Goal: Task Accomplishment & Management: Manage account settings

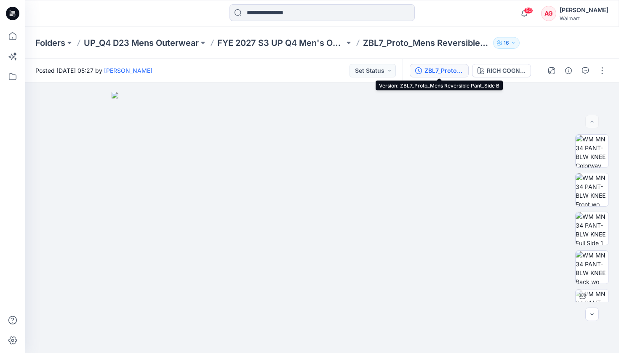
click at [320, 73] on div "ZBL7_Proto_Mens Reversible Pant_Side B" at bounding box center [444, 70] width 39 height 9
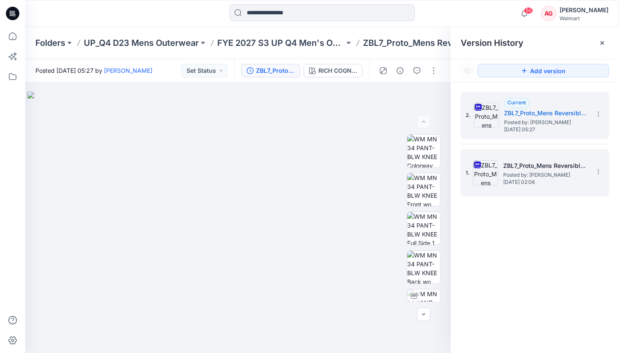
click at [320, 163] on h5 "ZBL7_Proto_Mens Reversible Pant_Side A" at bounding box center [545, 166] width 84 height 10
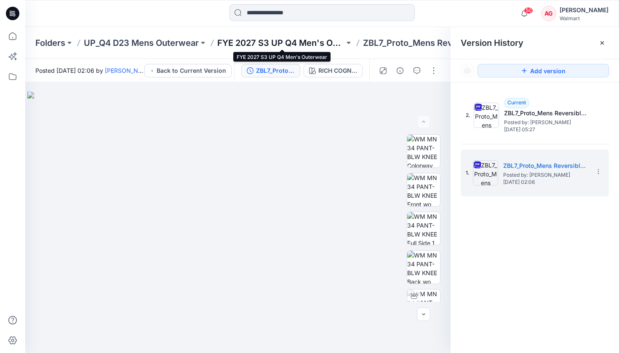
click at [288, 46] on p "FYE 2027 S3 UP Q4 Men's Outerwear" at bounding box center [280, 43] width 127 height 12
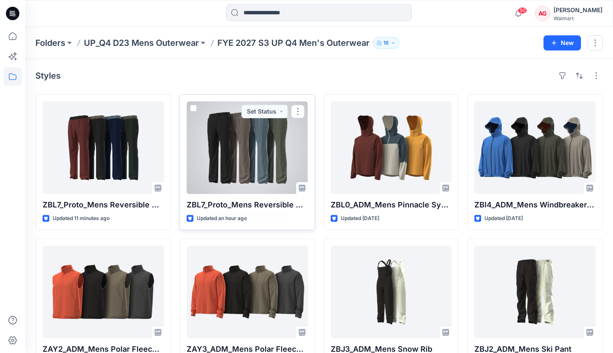
click at [270, 208] on p "ZBL7_Proto_Mens Reversible Pant" at bounding box center [247, 205] width 121 height 12
click at [258, 173] on div at bounding box center [247, 148] width 121 height 93
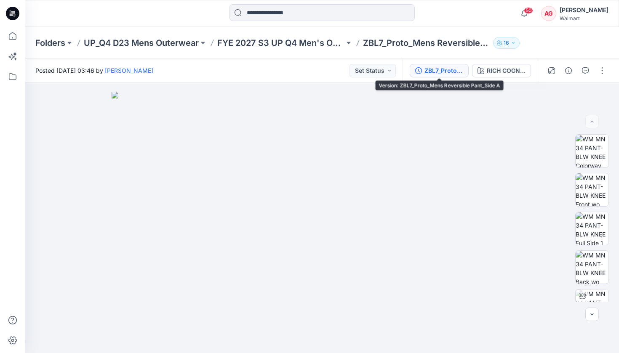
click at [320, 70] on div "ZBL7_Proto_Mens Reversible Pant_Side A" at bounding box center [444, 70] width 39 height 9
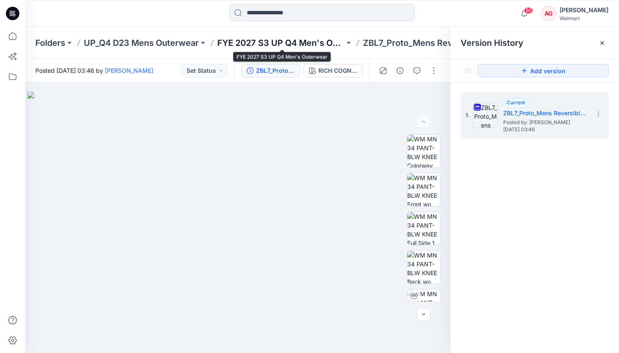
click at [320, 44] on p "FYE 2027 S3 UP Q4 Men's Outerwear" at bounding box center [280, 43] width 127 height 12
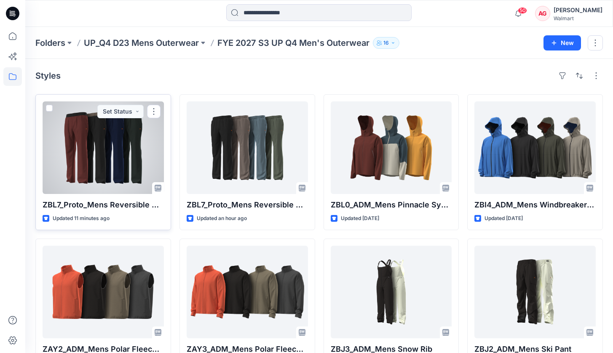
click at [127, 165] on div at bounding box center [103, 148] width 121 height 93
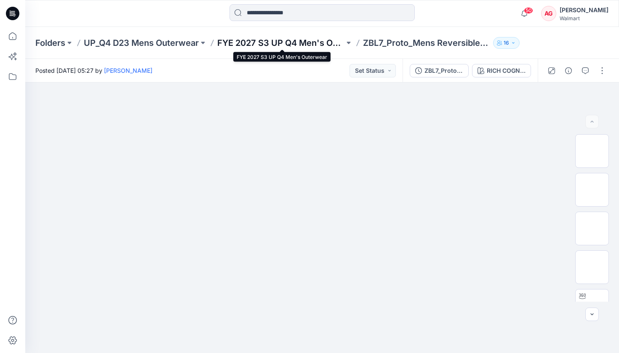
click at [299, 40] on p "FYE 2027 S3 UP Q4 Men's Outerwear" at bounding box center [280, 43] width 127 height 12
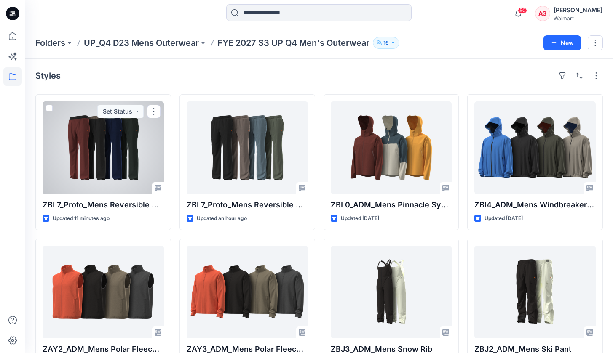
click at [97, 183] on div at bounding box center [103, 148] width 121 height 93
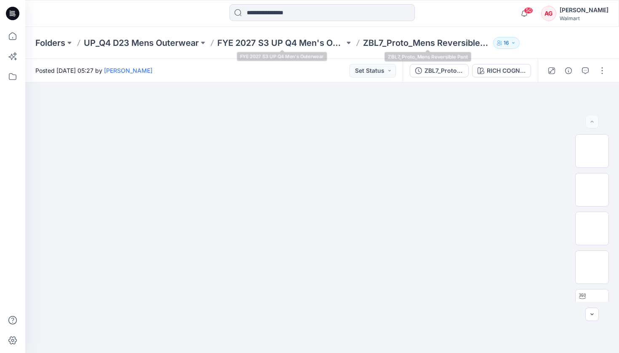
click at [320, 43] on p "ZBL7_Proto_Mens Reversible Pant" at bounding box center [426, 43] width 127 height 12
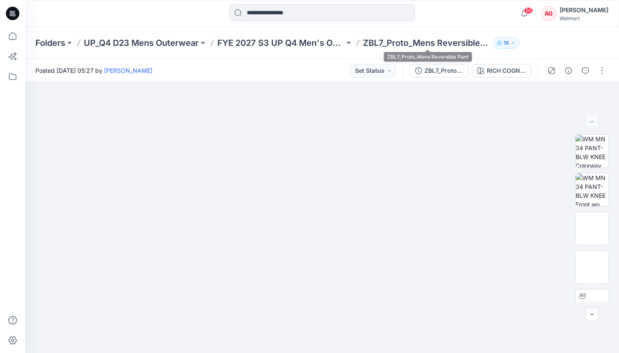
click at [320, 44] on p "ZBL7_Proto_Mens Reversible Pant" at bounding box center [426, 43] width 127 height 12
click at [309, 41] on p "FYE 2027 S3 UP Q4 Men's Outerwear" at bounding box center [280, 43] width 127 height 12
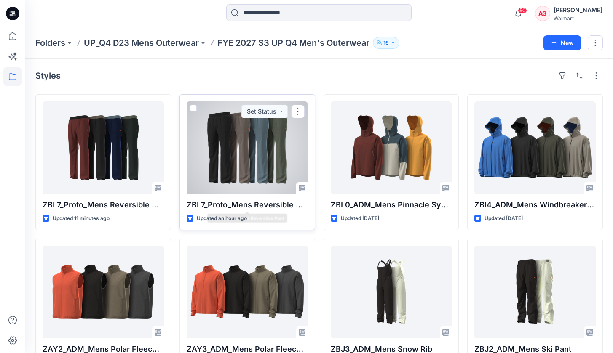
click at [251, 177] on div at bounding box center [247, 148] width 121 height 93
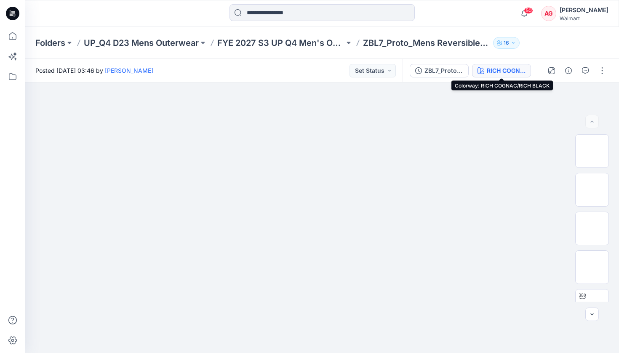
click at [320, 69] on div "RICH COGNAC/RICH BLACK" at bounding box center [506, 70] width 39 height 9
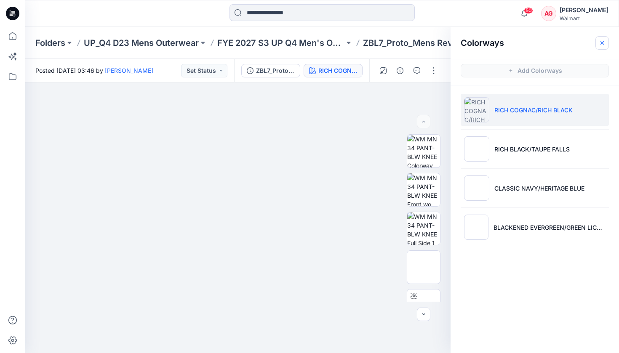
click at [320, 42] on icon "button" at bounding box center [602, 43] width 7 height 7
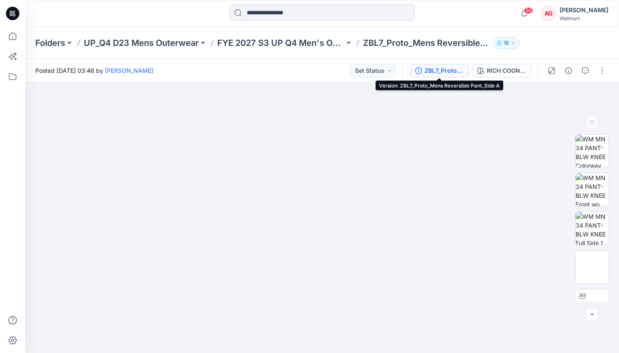
click at [320, 73] on div "ZBL7_Proto_Mens Reversible Pant_Side A" at bounding box center [444, 70] width 39 height 9
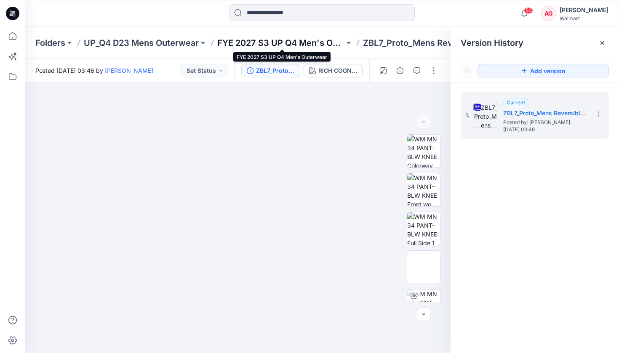
click at [256, 39] on p "FYE 2027 S3 UP Q4 Men's Outerwear" at bounding box center [280, 43] width 127 height 12
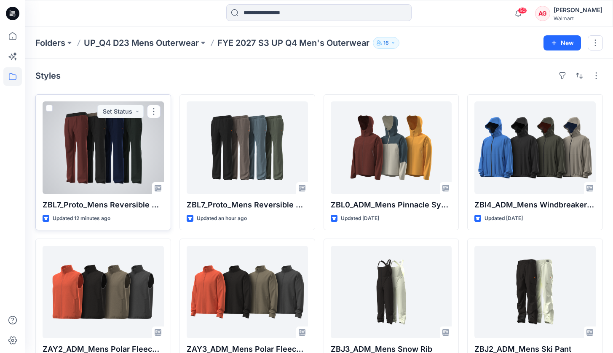
click at [104, 141] on div at bounding box center [103, 148] width 121 height 93
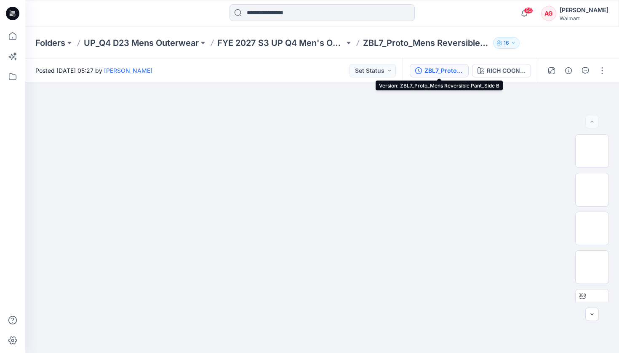
click at [320, 71] on div "ZBL7_Proto_Mens Reversible Pant_Side B" at bounding box center [444, 70] width 39 height 9
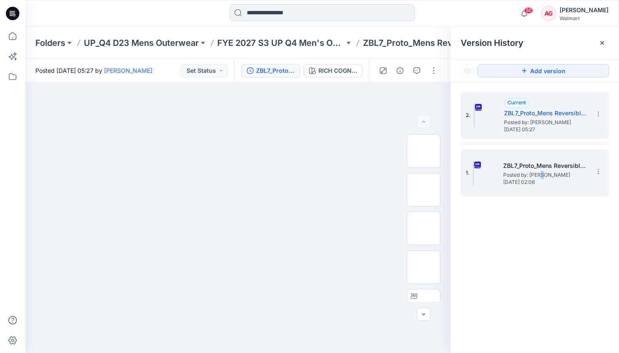
click at [320, 175] on span "Posted by: [PERSON_NAME]" at bounding box center [545, 175] width 84 height 8
click at [320, 122] on span "Posted by: [PERSON_NAME]" at bounding box center [546, 122] width 84 height 8
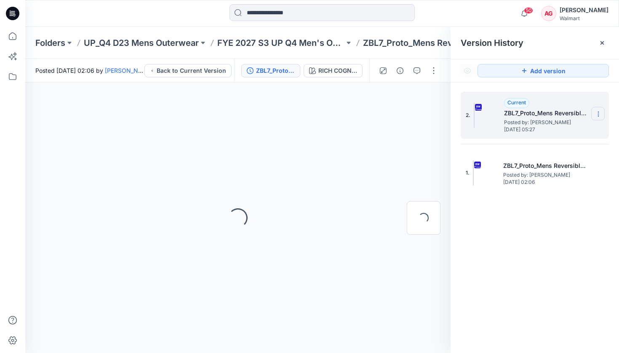
click at [320, 114] on icon at bounding box center [598, 114] width 7 height 7
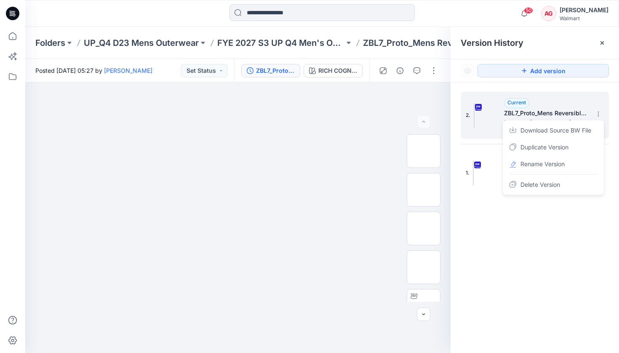
click at [320, 109] on h5 "ZBL7_Proto_Mens Reversible Pant_Side B" at bounding box center [546, 113] width 84 height 10
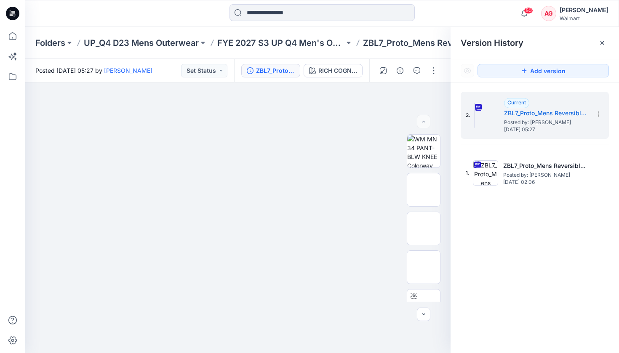
click at [320, 57] on div "Folders UP_Q4 D23 Mens Outerwear FYE 2027 S3 UP Q4 Men's Outerwear ZBL7_Proto_M…" at bounding box center [322, 43] width 594 height 32
click at [320, 40] on div at bounding box center [602, 42] width 13 height 13
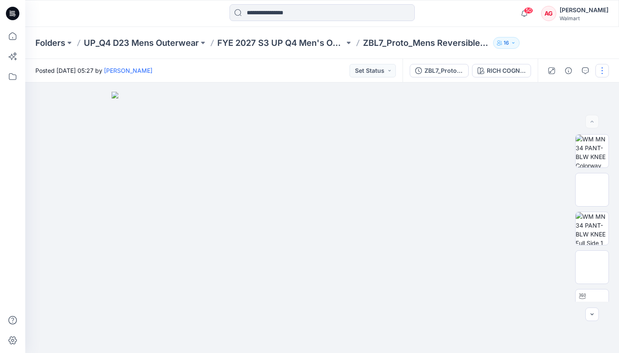
click at [320, 71] on button "button" at bounding box center [602, 70] width 13 height 13
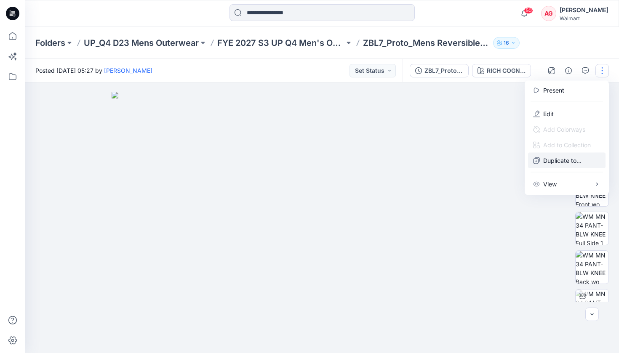
click at [320, 159] on p "Duplicate to..." at bounding box center [562, 160] width 38 height 9
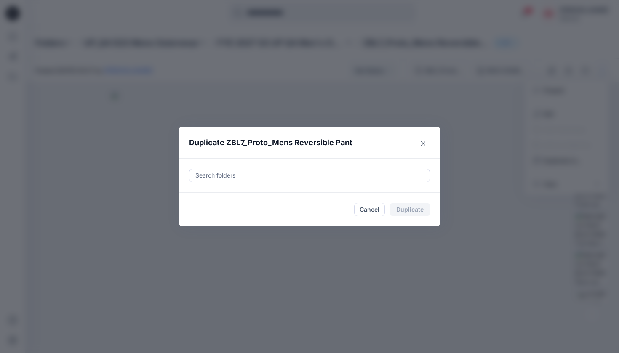
click at [320, 175] on div at bounding box center [310, 176] width 230 height 10
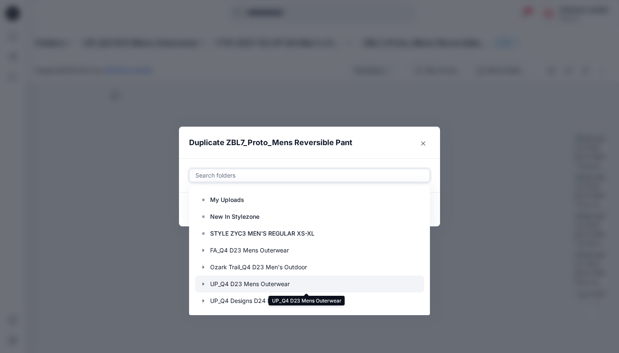
click at [312, 281] on div at bounding box center [309, 284] width 229 height 17
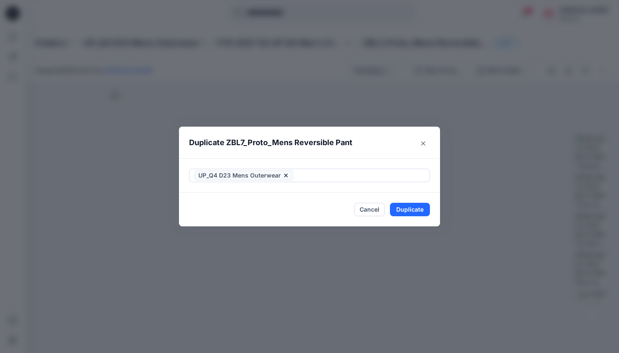
click at [320, 150] on header "Duplicate ZBL7_Proto_Mens Reversible Pant" at bounding box center [301, 143] width 244 height 32
click at [320, 143] on button "Close" at bounding box center [423, 143] width 13 height 13
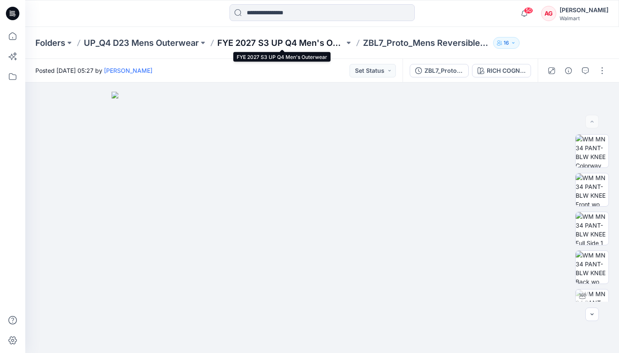
click at [307, 41] on p "FYE 2027 S3 UP Q4 Men's Outerwear" at bounding box center [280, 43] width 127 height 12
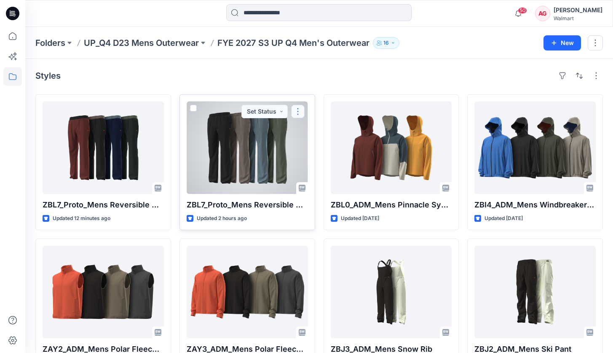
click at [297, 114] on button "button" at bounding box center [297, 111] width 13 height 13
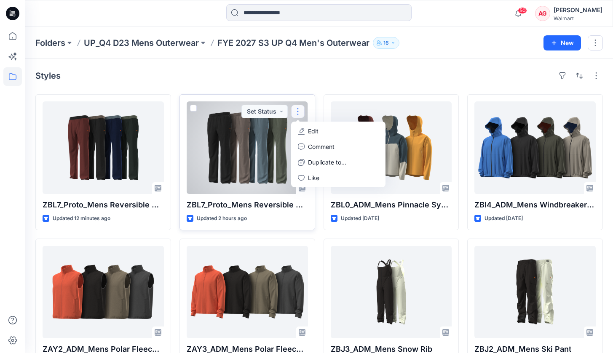
click at [320, 129] on button "Edit" at bounding box center [338, 131] width 91 height 16
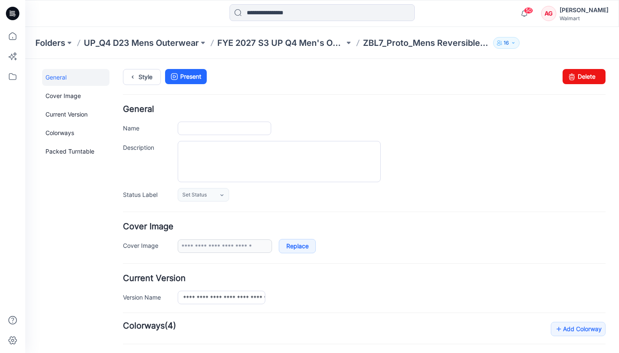
type input "**********"
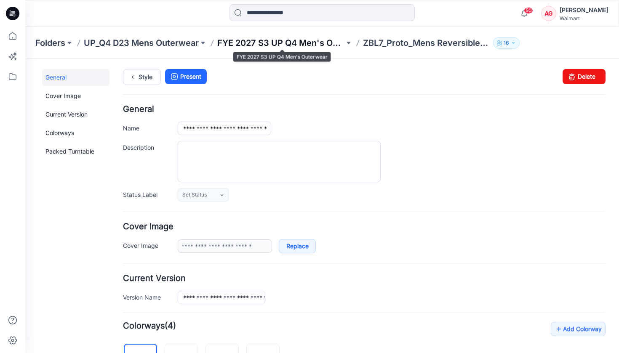
click at [288, 45] on p "FYE 2027 S3 UP Q4 Men's Outerwear" at bounding box center [280, 43] width 127 height 12
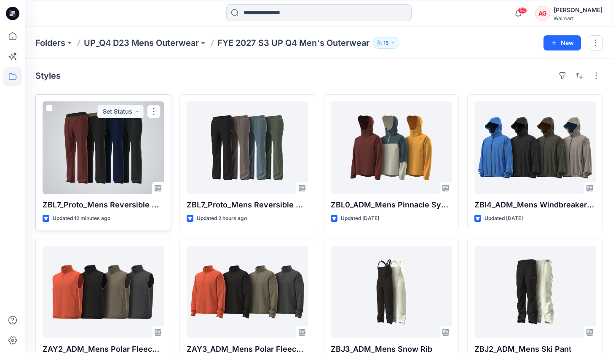
click at [128, 141] on div at bounding box center [103, 148] width 121 height 93
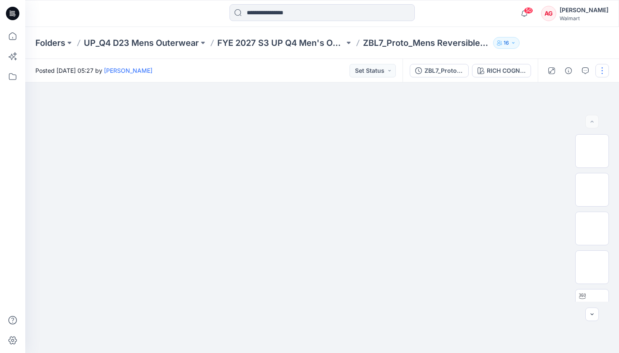
click at [320, 69] on button "button" at bounding box center [602, 70] width 13 height 13
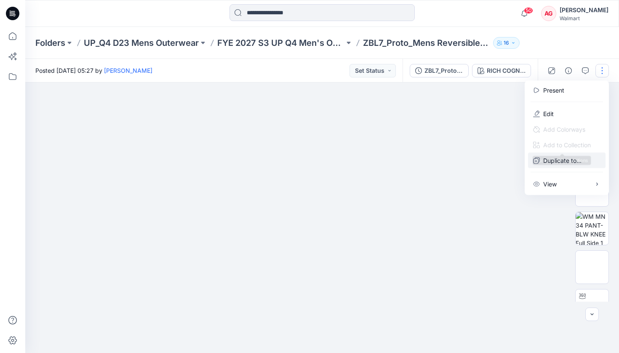
click at [320, 156] on button "Duplicate to..." at bounding box center [566, 161] width 77 height 16
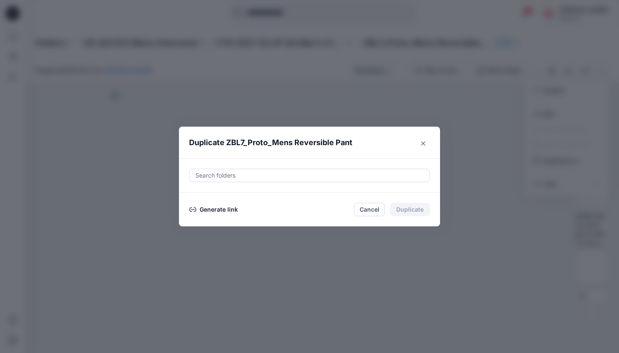
click at [224, 173] on div "Search folders" at bounding box center [309, 176] width 228 height 10
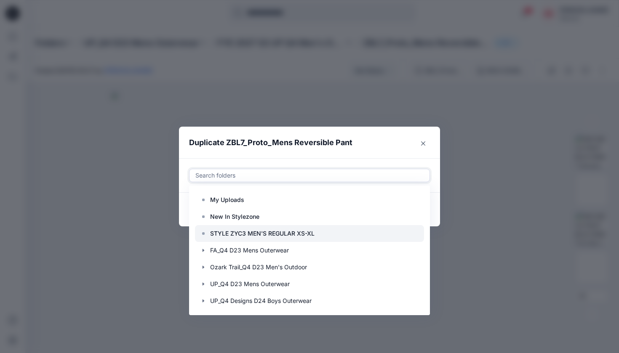
scroll to position [17, 0]
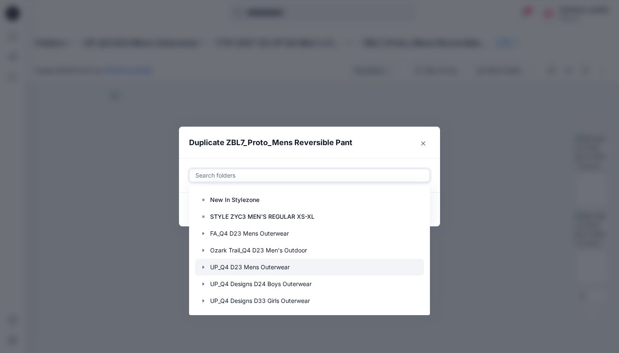
click at [285, 263] on div at bounding box center [309, 267] width 229 height 17
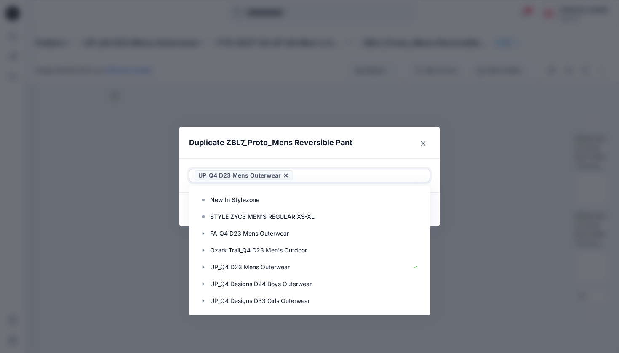
click at [320, 156] on header "Duplicate ZBL7_Proto_Mens Reversible Pant" at bounding box center [301, 143] width 244 height 32
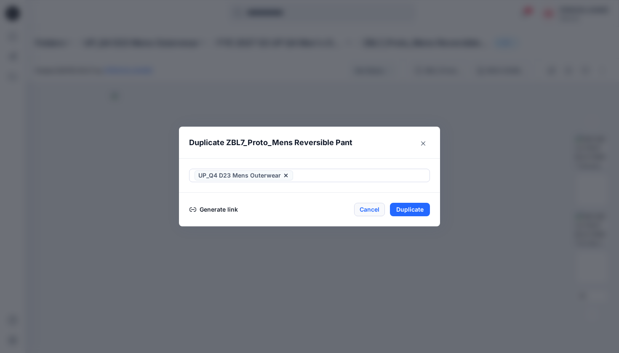
click at [320, 207] on button "Cancel" at bounding box center [369, 209] width 31 height 13
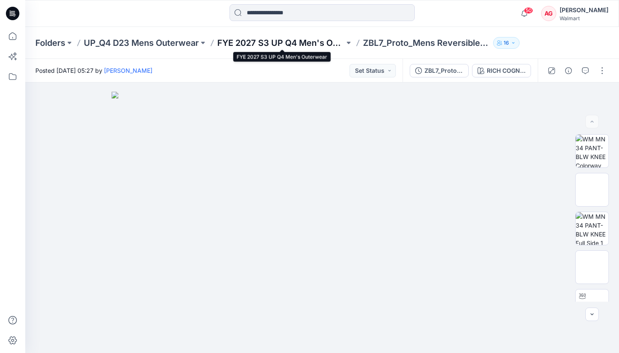
click at [284, 37] on p "FYE 2027 S3 UP Q4 Men's Outerwear" at bounding box center [280, 43] width 127 height 12
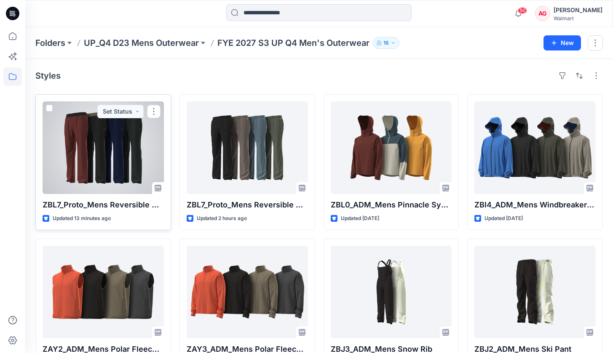
click at [118, 176] on div at bounding box center [103, 148] width 121 height 93
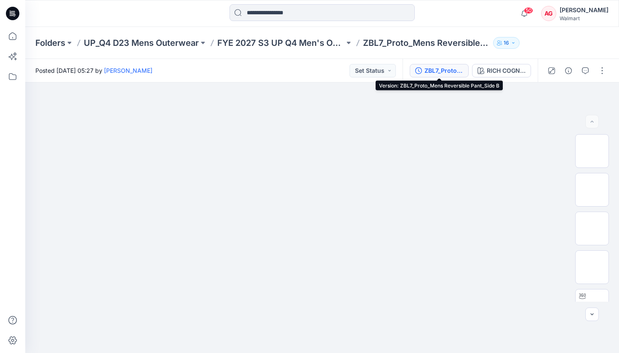
click at [320, 71] on div "ZBL7_Proto_Mens Reversible Pant_Side B" at bounding box center [444, 70] width 39 height 9
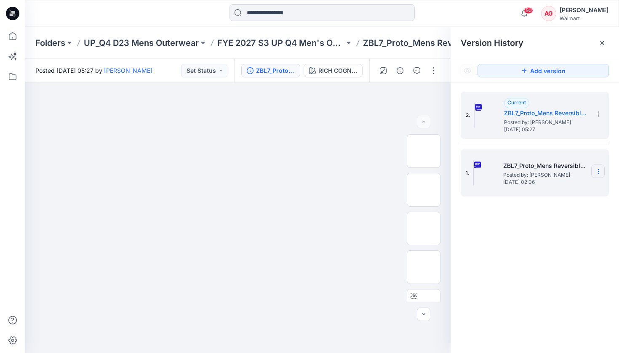
click at [320, 172] on icon at bounding box center [598, 172] width 0 height 0
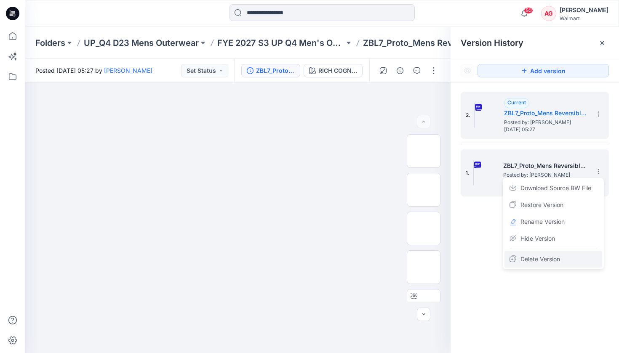
click at [320, 259] on span "Delete Version" at bounding box center [541, 259] width 40 height 10
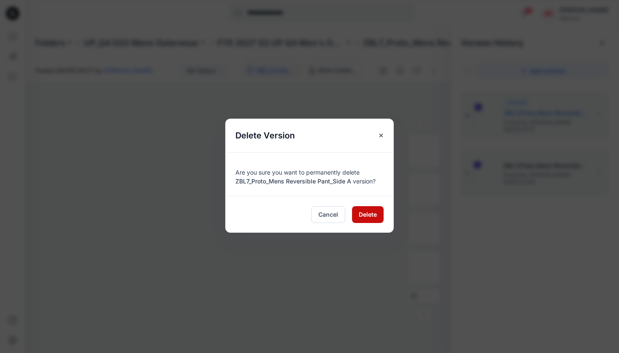
click at [320, 218] on span "Delete" at bounding box center [368, 214] width 18 height 9
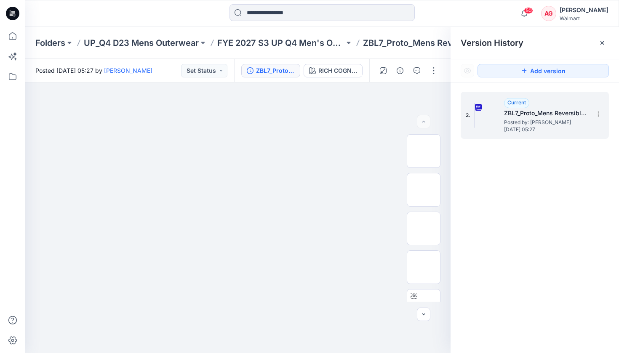
click at [320, 113] on span "2." at bounding box center [468, 116] width 5 height 8
click at [320, 118] on h5 "ZBL7_Proto_Mens Reversible Pant_Side B" at bounding box center [546, 113] width 84 height 10
click at [320, 114] on icon at bounding box center [598, 114] width 7 height 7
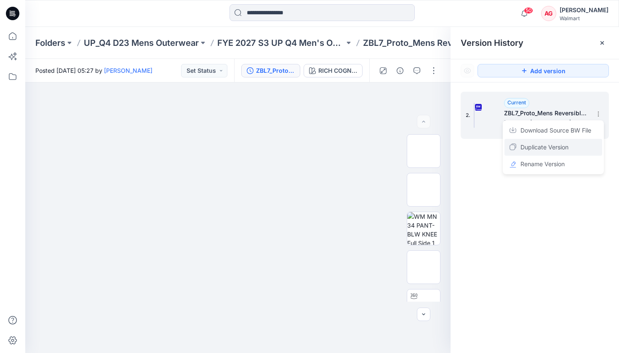
click at [320, 142] on div "Duplicate Version" at bounding box center [554, 147] width 98 height 17
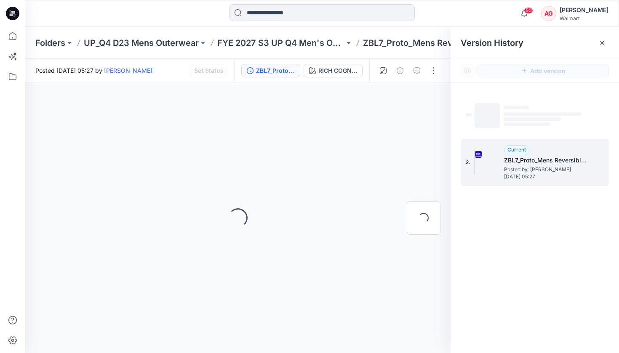
click at [320, 55] on div "Folders UP_Q4 D23 Mens Outerwear FYE 2027 S3 UP Q4 Men's Outerwear ZBL7_Proto_M…" at bounding box center [322, 43] width 594 height 32
click at [308, 44] on p "FYE 2027 S3 UP Q4 Men's Outerwear" at bounding box center [280, 43] width 127 height 12
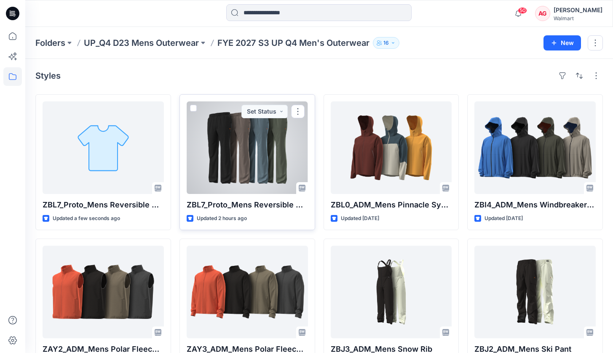
click at [248, 166] on div at bounding box center [247, 148] width 121 height 93
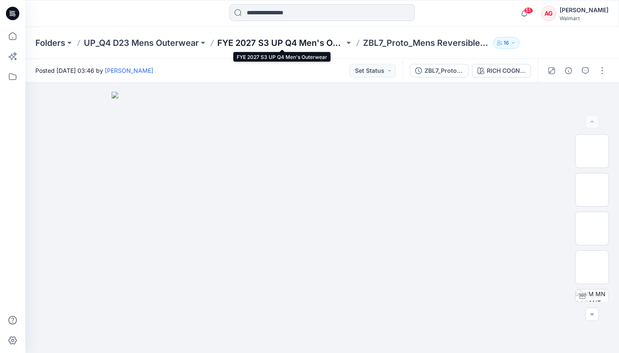
click at [320, 43] on p "FYE 2027 S3 UP Q4 Men's Outerwear" at bounding box center [280, 43] width 127 height 12
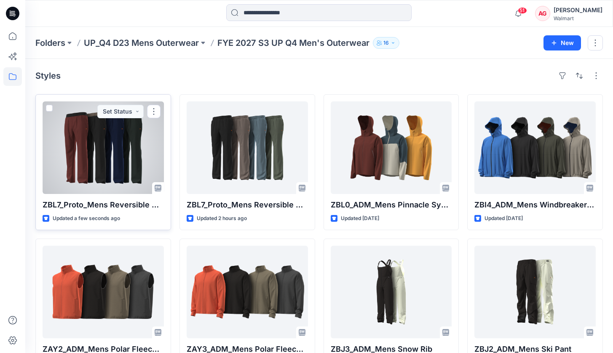
click at [72, 146] on div at bounding box center [103, 148] width 121 height 93
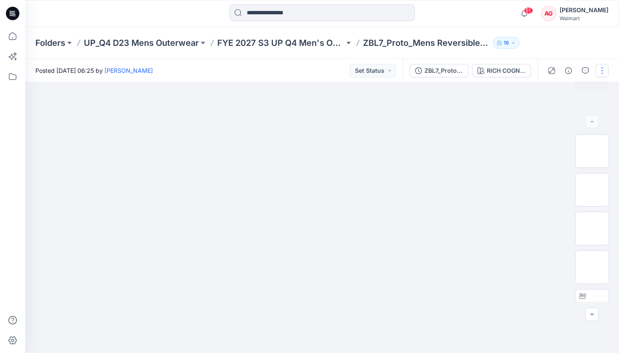
click at [320, 67] on button "button" at bounding box center [602, 70] width 13 height 13
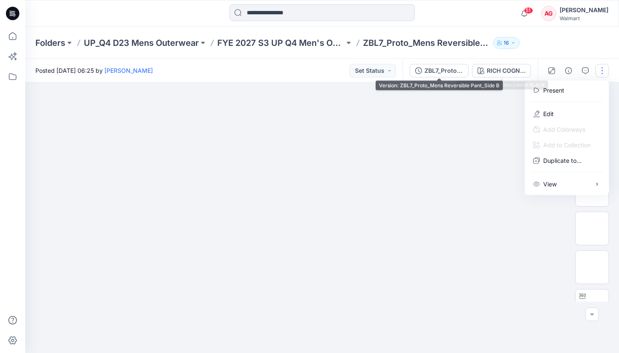
click at [320, 72] on div "ZBL7_Proto_Mens Reversible Pant_Side B" at bounding box center [444, 70] width 39 height 9
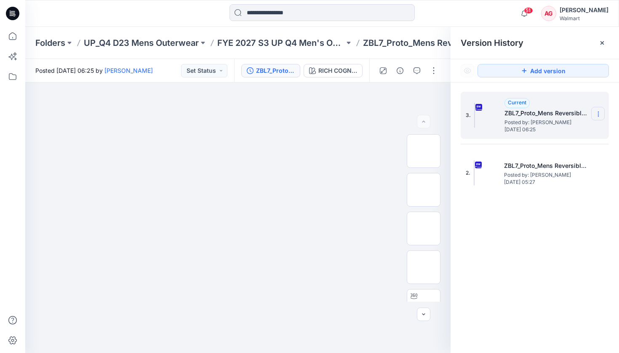
click at [320, 115] on icon at bounding box center [598, 114] width 7 height 7
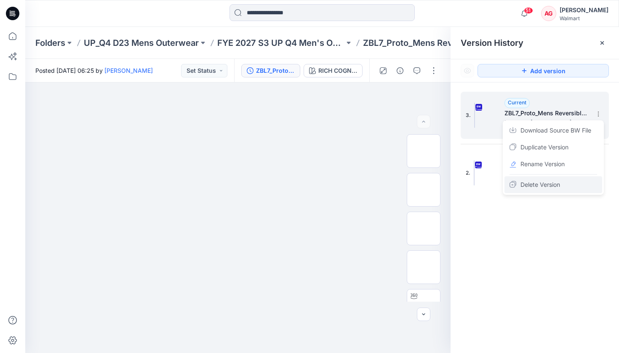
click at [320, 183] on span "Delete Version" at bounding box center [541, 185] width 40 height 10
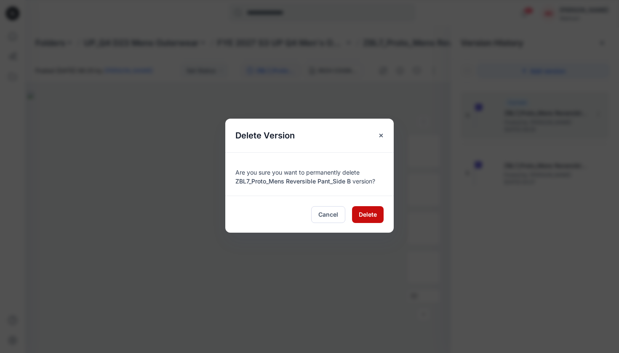
click at [320, 213] on span "Delete" at bounding box center [368, 214] width 18 height 9
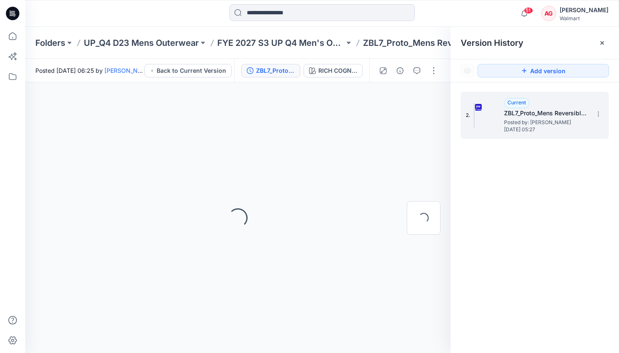
click at [320, 117] on div "2. Current ZBL7_Proto_Mens Reversible Pant_Side B Posted by: Andrew Gelber Thur…" at bounding box center [535, 115] width 148 height 47
click at [320, 115] on icon at bounding box center [598, 114] width 7 height 7
click at [320, 43] on div "Version History" at bounding box center [535, 43] width 148 height 12
click at [320, 44] on icon at bounding box center [602, 43] width 7 height 7
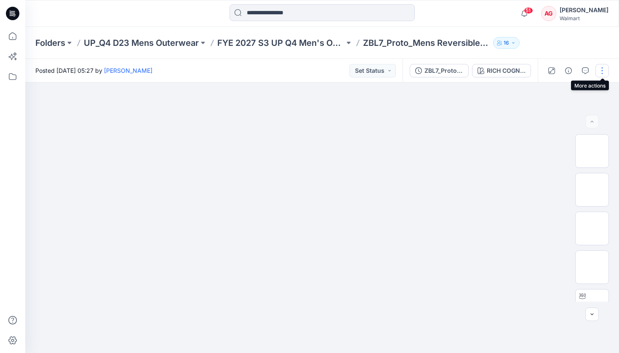
click at [320, 72] on button "button" at bounding box center [602, 70] width 13 height 13
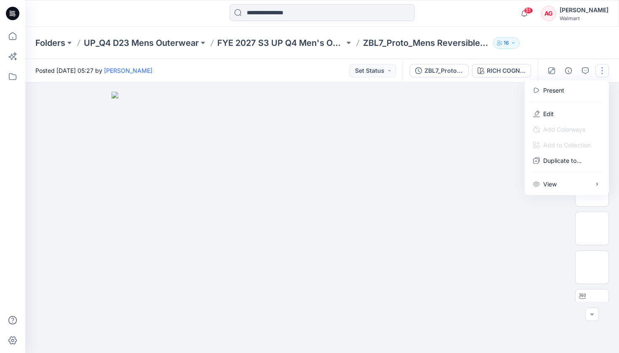
click at [320, 36] on div "Folders UP_Q4 D23 Mens Outerwear FYE 2027 S3 UP Q4 Men's Outerwear ZBL7_Proto_M…" at bounding box center [322, 43] width 594 height 32
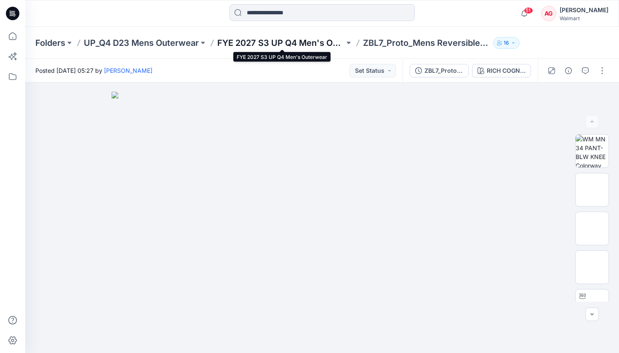
click at [305, 44] on p "FYE 2027 S3 UP Q4 Men's Outerwear" at bounding box center [280, 43] width 127 height 12
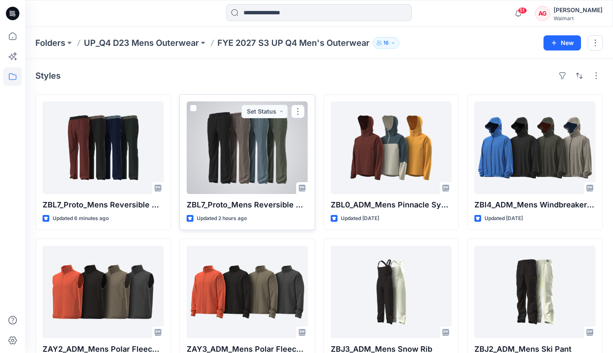
click at [235, 154] on div at bounding box center [247, 148] width 121 height 93
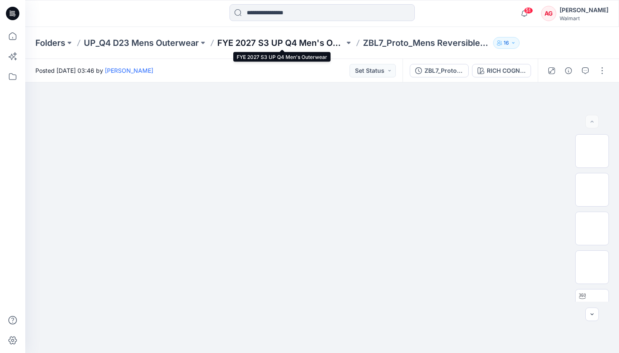
click at [282, 40] on p "FYE 2027 S3 UP Q4 Men's Outerwear" at bounding box center [280, 43] width 127 height 12
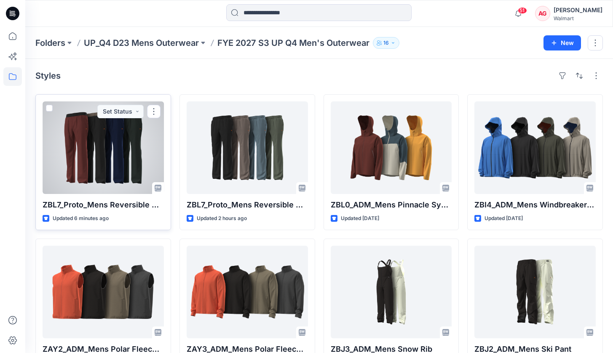
click at [130, 134] on div at bounding box center [103, 148] width 121 height 93
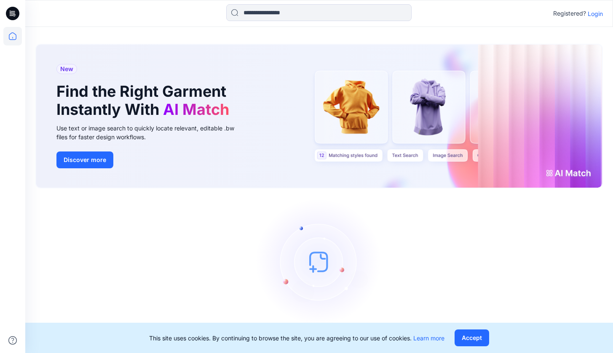
click at [19, 15] on icon at bounding box center [12, 13] width 13 height 13
click at [594, 13] on p "Login" at bounding box center [595, 13] width 15 height 9
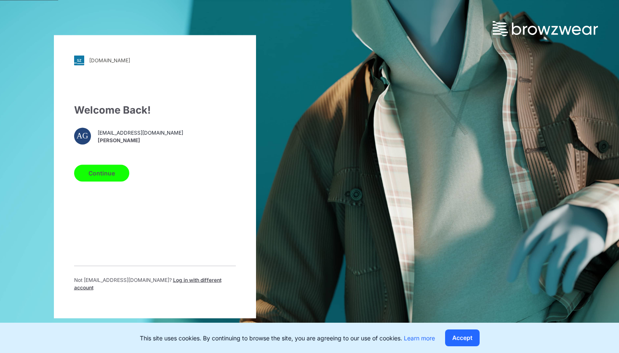
click at [127, 140] on span "[PERSON_NAME]" at bounding box center [141, 141] width 86 height 8
click at [107, 174] on button "Continue" at bounding box center [101, 173] width 55 height 17
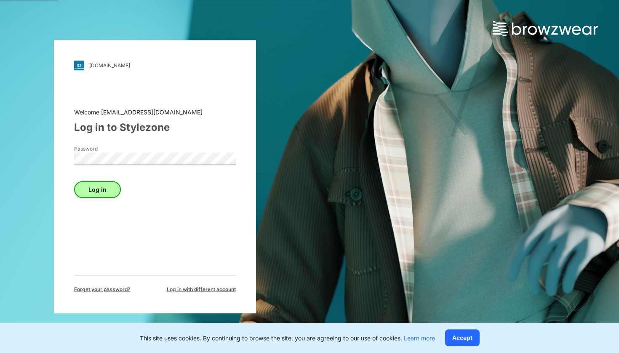
click at [86, 188] on button "Log in" at bounding box center [97, 189] width 47 height 17
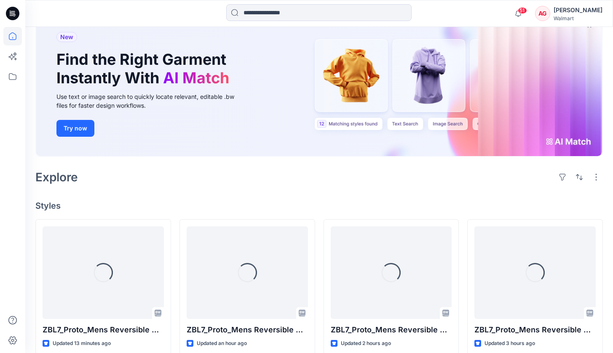
scroll to position [192, 0]
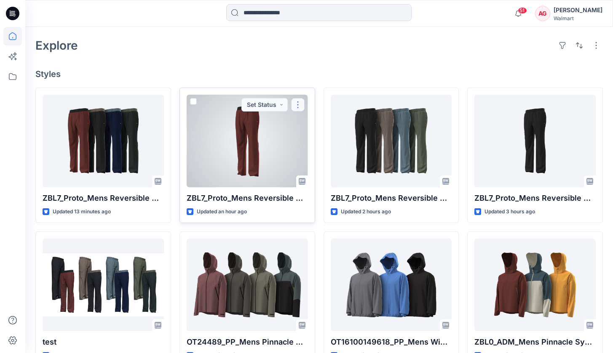
click at [296, 103] on button "button" at bounding box center [297, 104] width 13 height 13
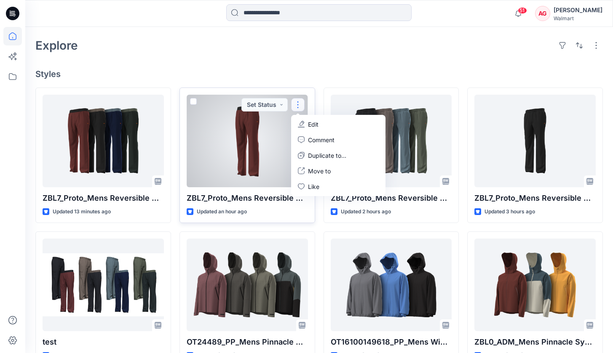
click at [265, 203] on div "ZBL7_Proto_Mens Reversible Pant_Side B Updated an hour ago Set Status Edit Comm…" at bounding box center [247, 156] width 136 height 136
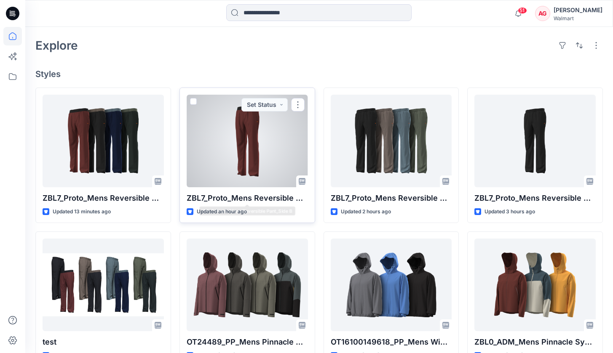
click at [272, 157] on div at bounding box center [247, 141] width 121 height 93
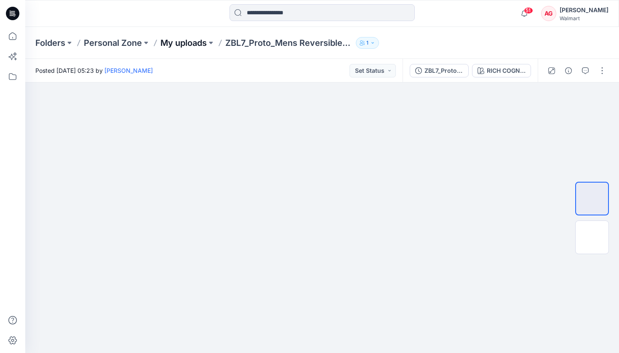
click at [182, 41] on p "My uploads" at bounding box center [183, 43] width 46 height 12
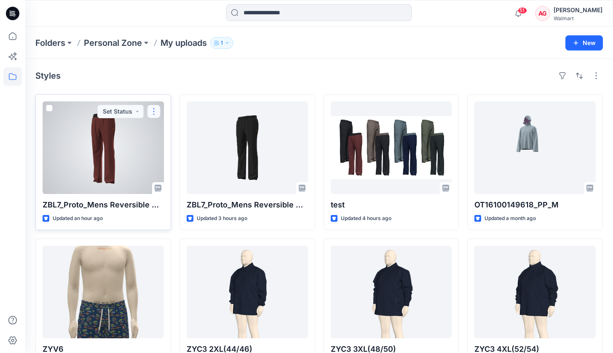
click at [159, 110] on button "button" at bounding box center [153, 111] width 13 height 13
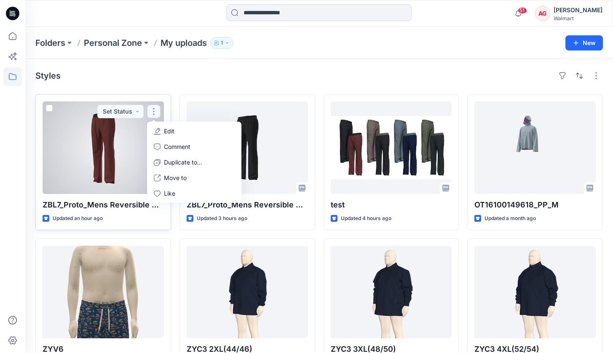
click at [50, 110] on span at bounding box center [49, 108] width 7 height 7
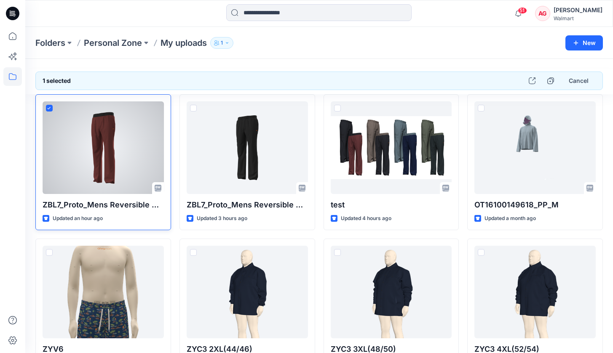
click at [160, 107] on div at bounding box center [103, 148] width 121 height 93
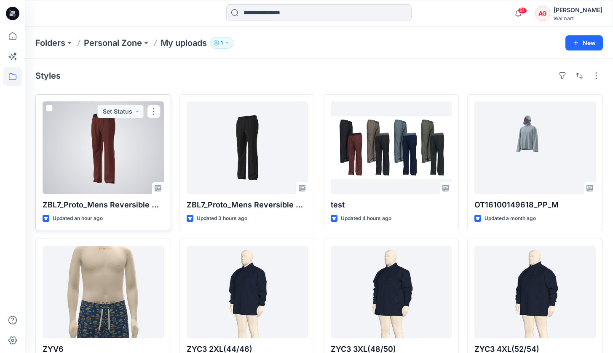
click at [92, 147] on div at bounding box center [103, 148] width 121 height 93
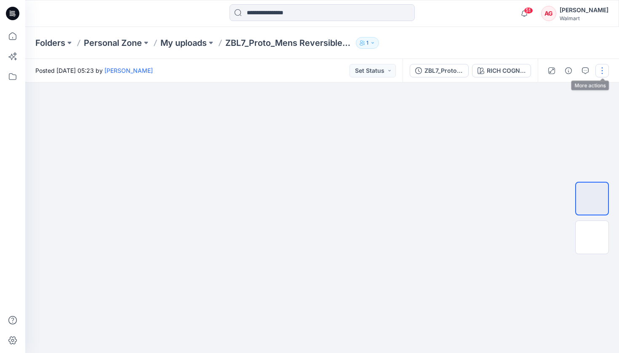
click at [599, 68] on button "button" at bounding box center [602, 70] width 13 height 13
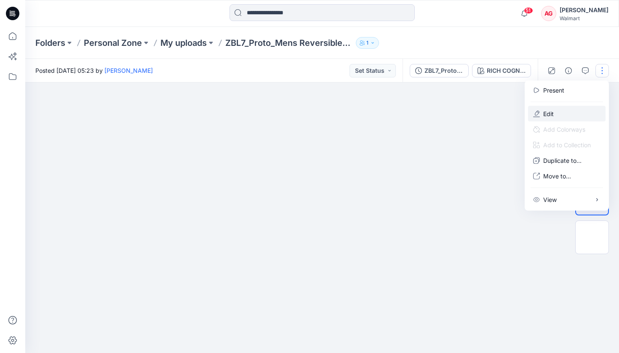
click at [554, 116] on button "Edit" at bounding box center [566, 114] width 77 height 16
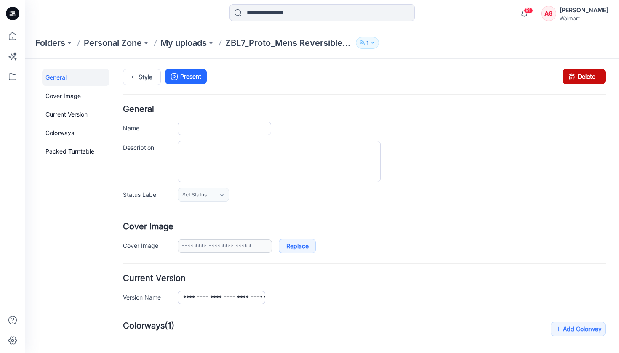
click at [583, 80] on link "Delete" at bounding box center [584, 76] width 43 height 15
type input "**********"
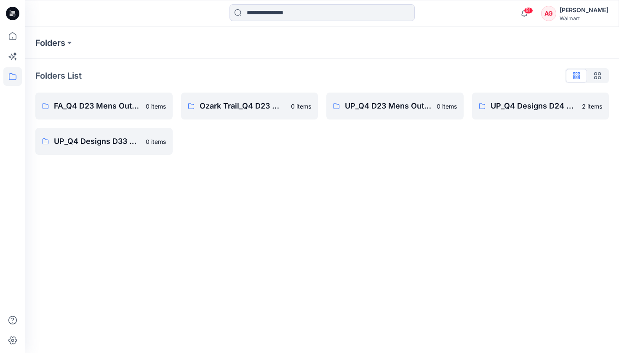
click at [15, 11] on icon at bounding box center [12, 13] width 13 height 13
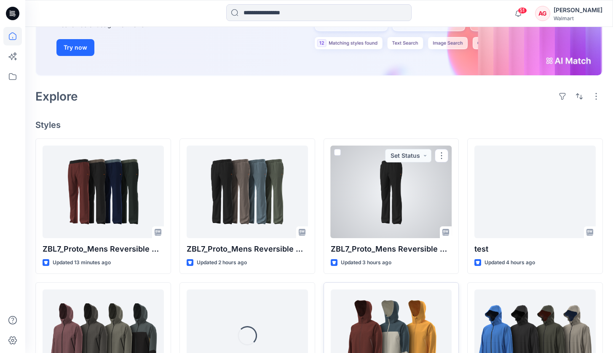
scroll to position [224, 0]
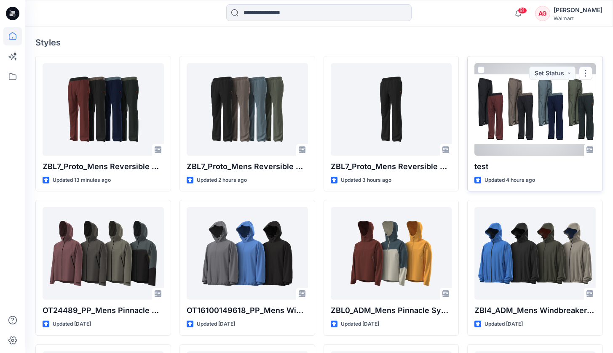
click at [484, 69] on span at bounding box center [481, 70] width 7 height 7
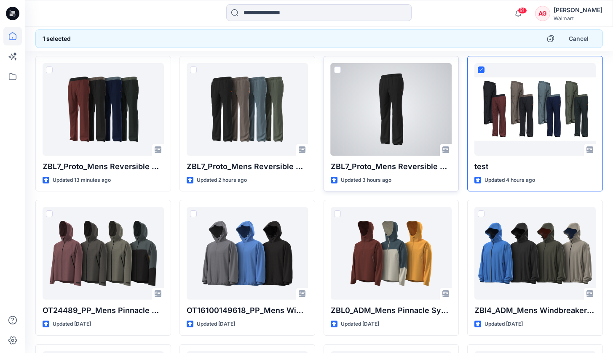
click at [335, 69] on span at bounding box center [337, 70] width 7 height 7
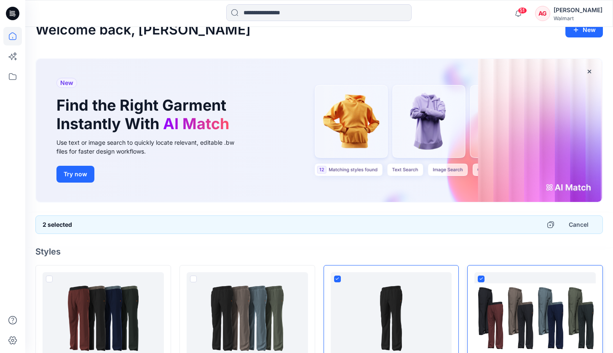
scroll to position [66, 0]
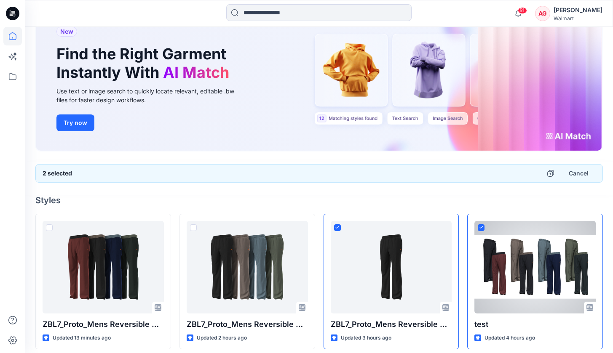
click at [588, 225] on div at bounding box center [534, 267] width 121 height 93
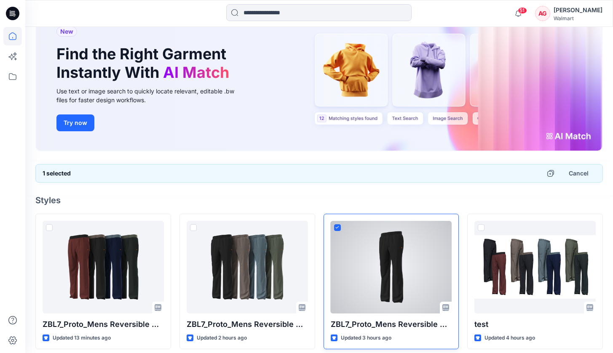
click at [342, 227] on div at bounding box center [391, 267] width 121 height 93
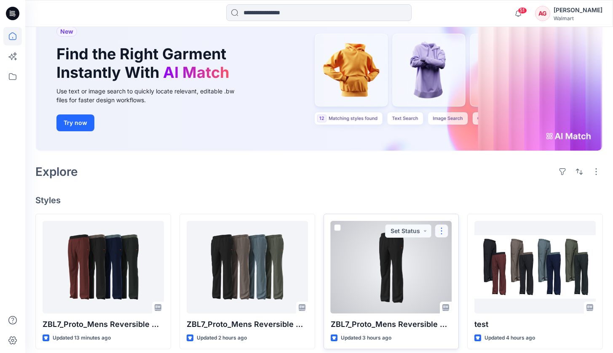
click at [440, 230] on button "button" at bounding box center [441, 230] width 13 height 13
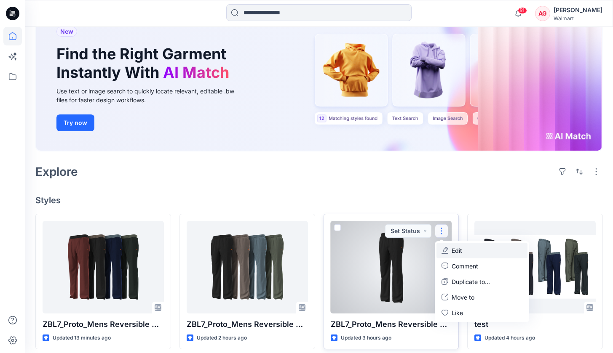
click at [460, 254] on p "Edit" at bounding box center [457, 250] width 11 height 9
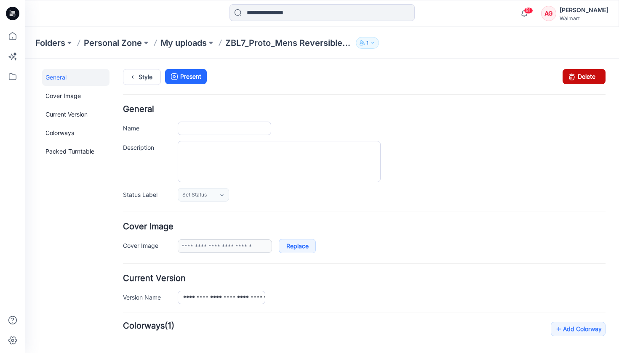
type input "**********"
click at [573, 76] on link "Delete" at bounding box center [584, 76] width 43 height 15
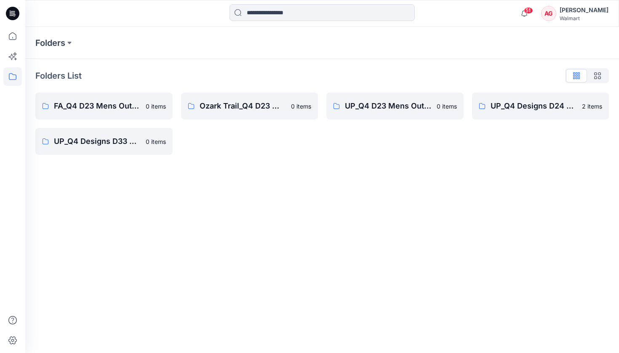
click at [12, 19] on icon at bounding box center [12, 13] width 13 height 13
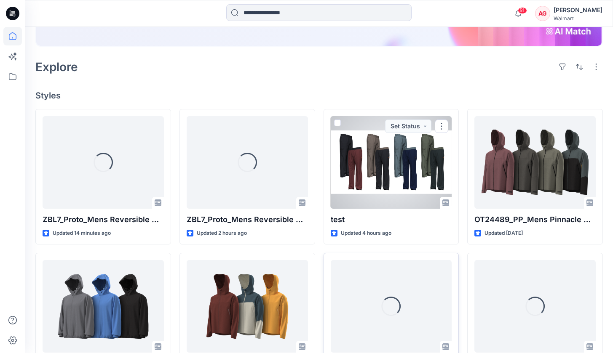
scroll to position [236, 0]
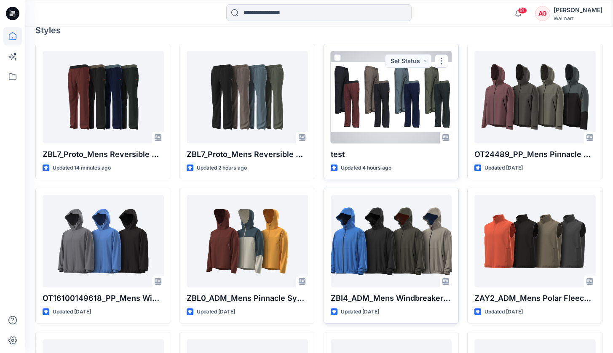
click at [359, 62] on div at bounding box center [391, 97] width 121 height 93
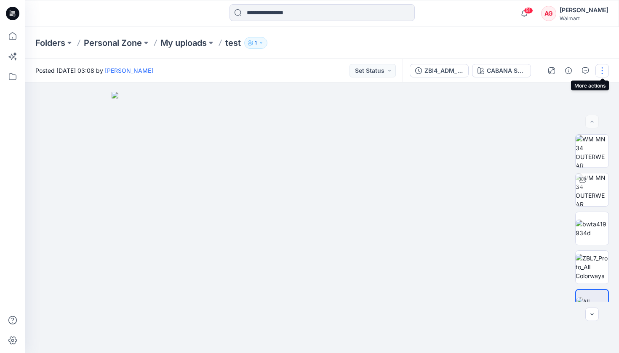
click at [599, 70] on button "button" at bounding box center [602, 70] width 13 height 13
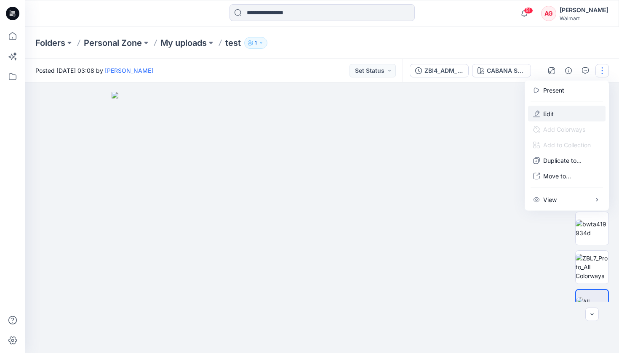
click at [559, 113] on button "Edit" at bounding box center [566, 114] width 77 height 16
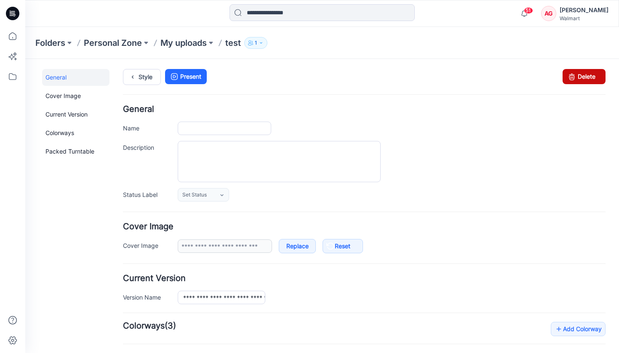
type input "****"
type input "**********"
click at [571, 76] on icon at bounding box center [572, 76] width 12 height 15
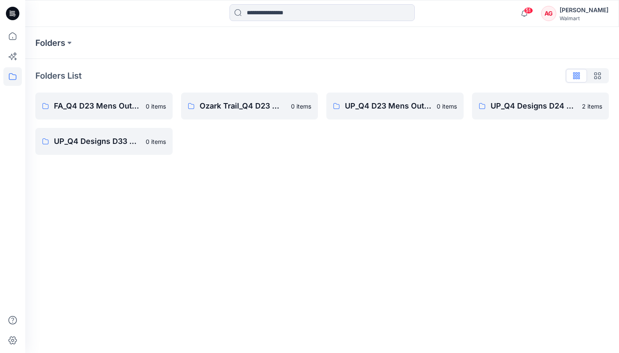
click at [12, 9] on icon at bounding box center [12, 13] width 13 height 13
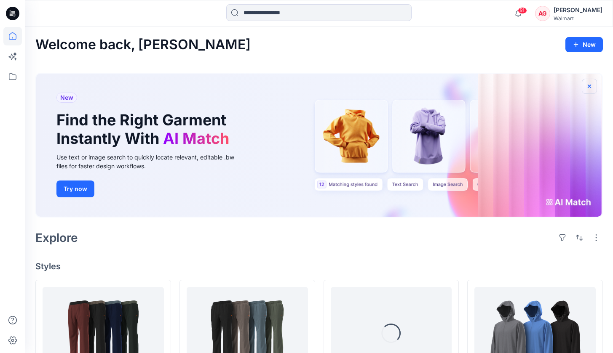
click at [588, 87] on icon "button" at bounding box center [589, 86] width 3 height 3
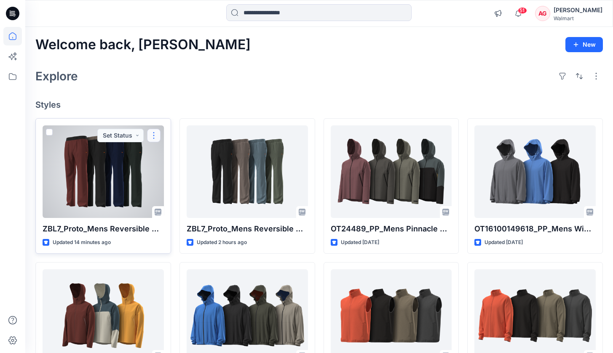
click at [150, 136] on button "button" at bounding box center [153, 135] width 13 height 13
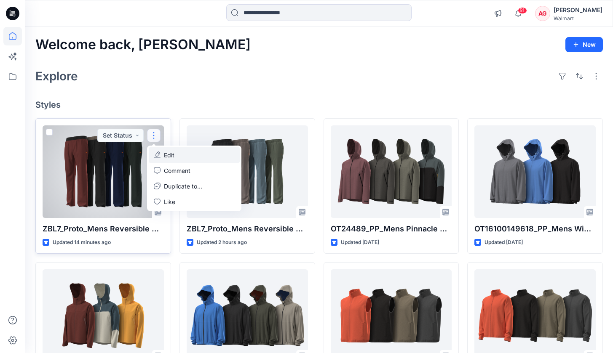
click at [171, 151] on p "Edit" at bounding box center [169, 155] width 11 height 9
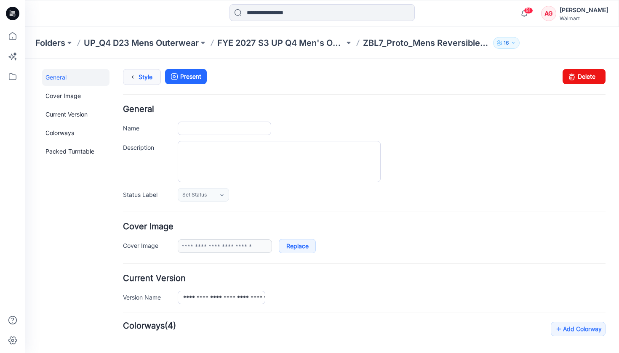
type input "**********"
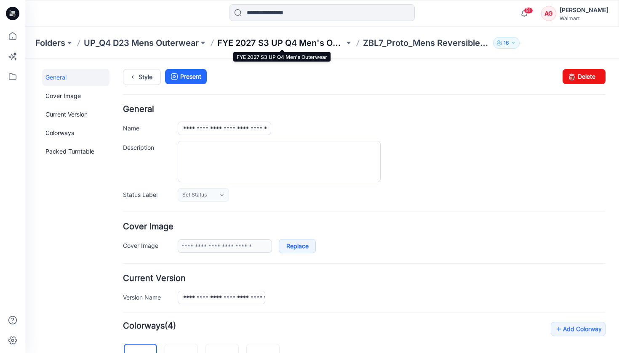
click at [280, 44] on p "FYE 2027 S3 UP Q4 Men's Outerwear" at bounding box center [280, 43] width 127 height 12
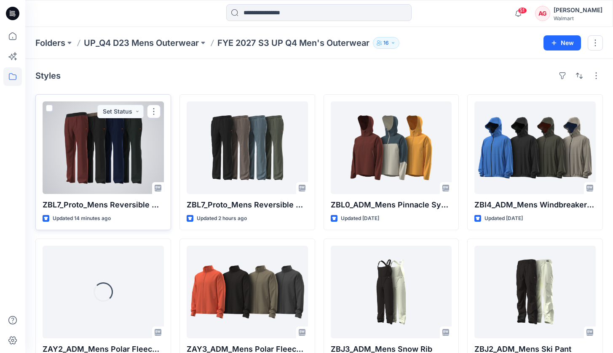
click at [101, 144] on div at bounding box center [103, 148] width 121 height 93
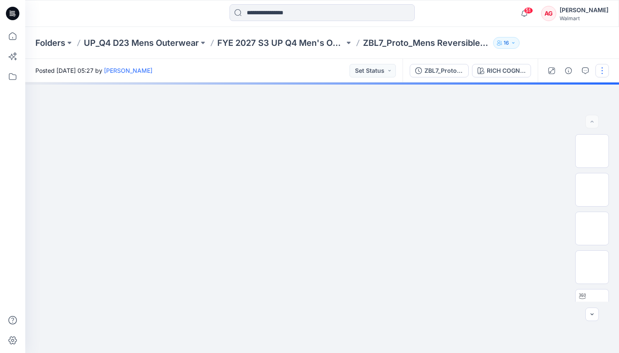
click at [604, 75] on button "button" at bounding box center [602, 70] width 13 height 13
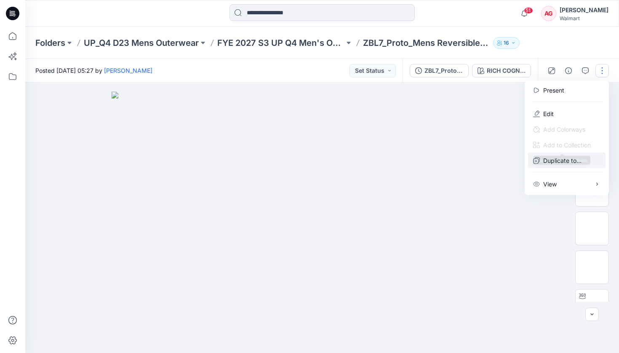
click at [574, 153] on button "Duplicate to..." at bounding box center [566, 161] width 77 height 16
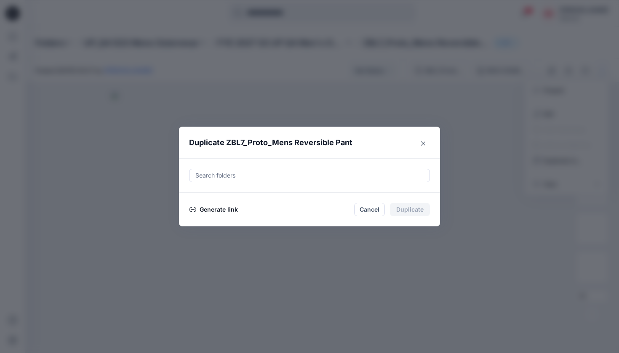
click at [226, 211] on button "Generate link" at bounding box center [213, 210] width 49 height 10
click at [366, 209] on button "Cancel" at bounding box center [369, 209] width 31 height 13
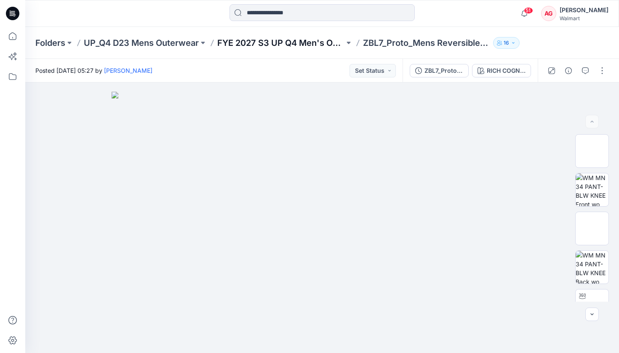
click at [303, 47] on p "FYE 2027 S3 UP Q4 Men's Outerwear" at bounding box center [280, 43] width 127 height 12
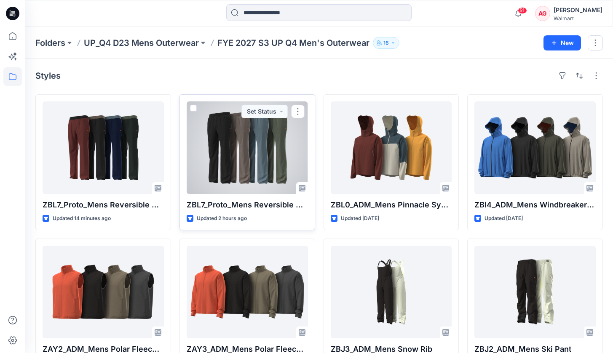
click at [229, 154] on div at bounding box center [247, 148] width 121 height 93
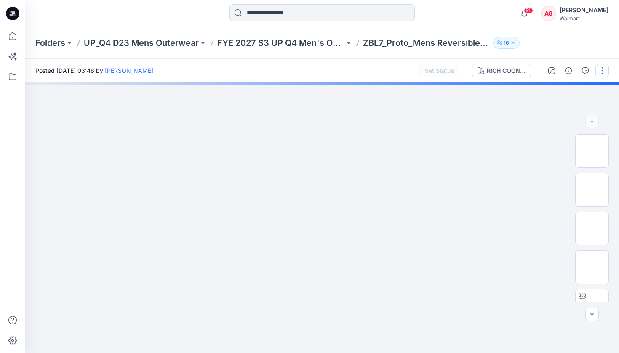
click at [604, 72] on button "button" at bounding box center [602, 70] width 13 height 13
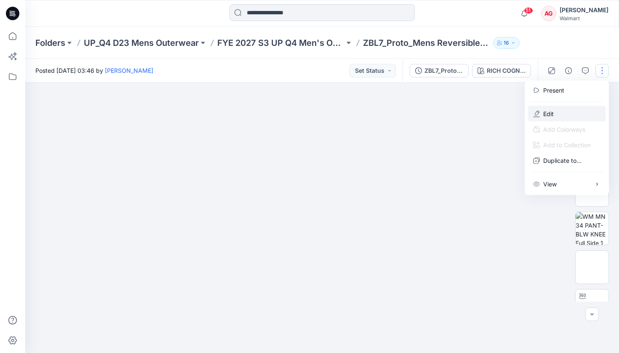
click at [552, 116] on p "Edit" at bounding box center [548, 114] width 11 height 9
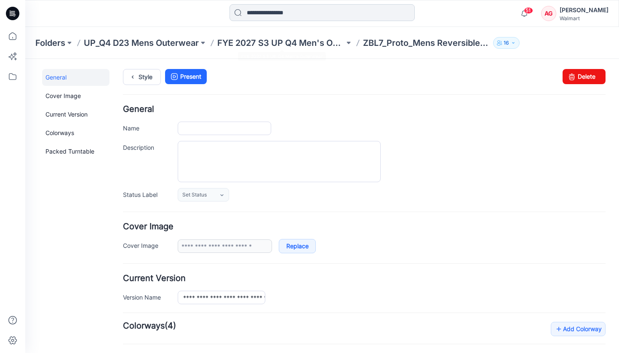
type input "**********"
click at [263, 47] on p "FYE 2027 S3 UP Q4 Men's Outerwear" at bounding box center [280, 43] width 127 height 12
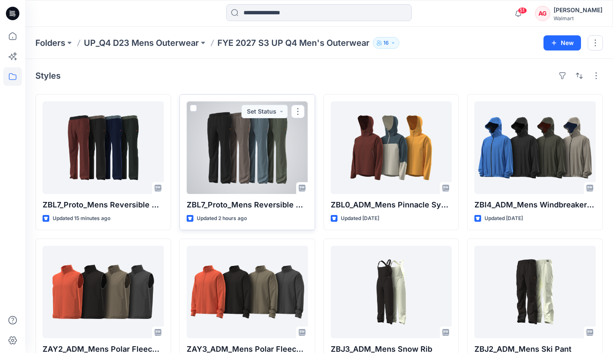
drag, startPoint x: 294, startPoint y: 112, endPoint x: 294, endPoint y: 118, distance: 6.3
click at [293, 112] on button "button" at bounding box center [297, 111] width 13 height 13
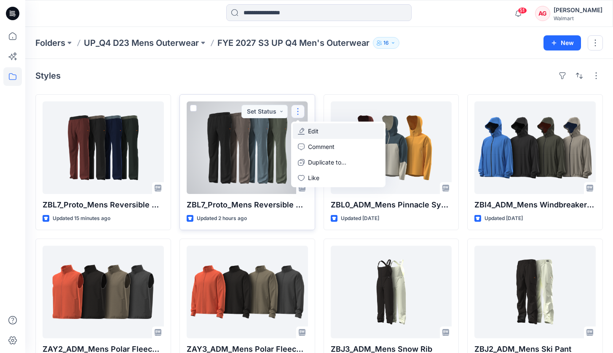
click at [313, 134] on p "Edit" at bounding box center [313, 131] width 11 height 9
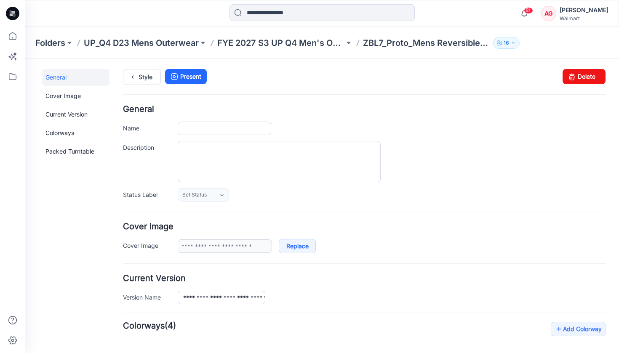
type input "**********"
click at [77, 115] on link "Current Version" at bounding box center [75, 114] width 67 height 17
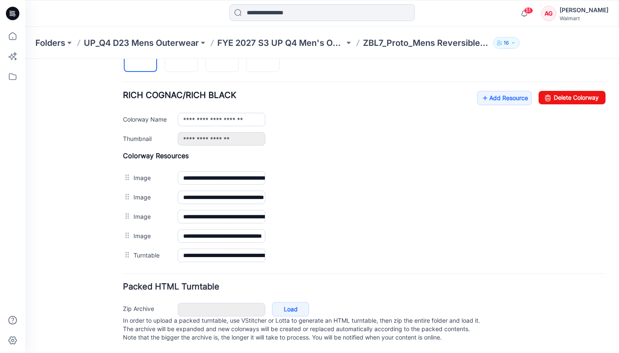
scroll to position [139, 0]
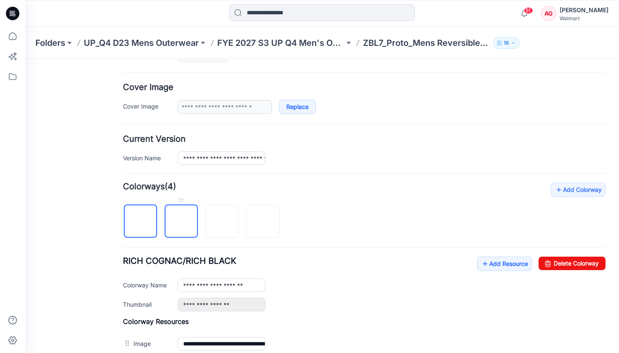
click at [182, 222] on img at bounding box center [182, 222] width 0 height 0
type input "**********"
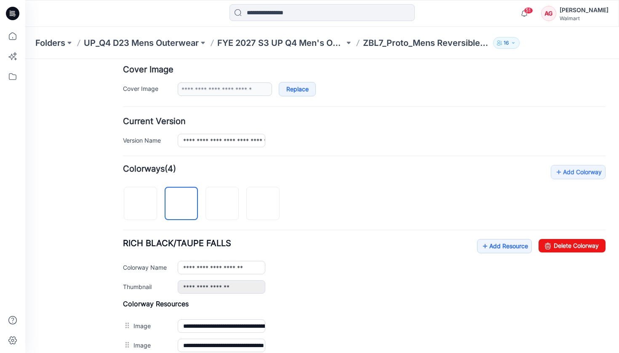
scroll to position [0, 0]
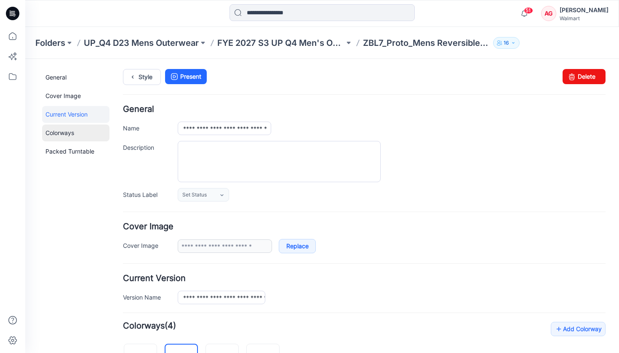
click at [64, 135] on link "Colorways" at bounding box center [75, 133] width 67 height 17
click at [72, 147] on link "Packed Turntable" at bounding box center [75, 151] width 67 height 17
click at [61, 68] on div "**********" at bounding box center [317, 359] width 584 height 600
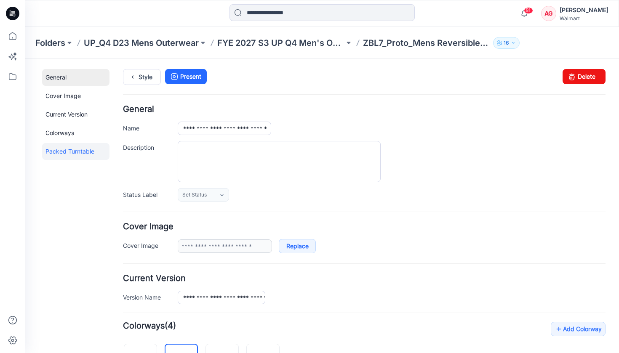
click at [61, 73] on link "General" at bounding box center [75, 77] width 67 height 17
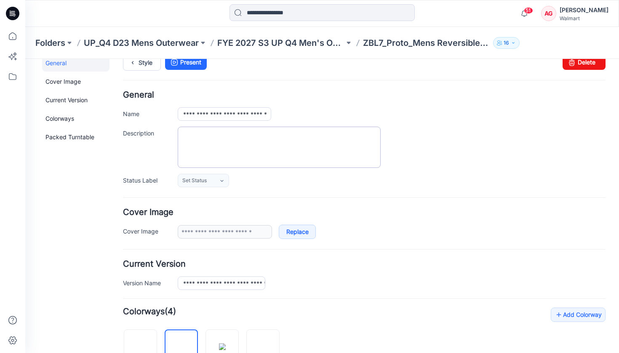
scroll to position [16, 0]
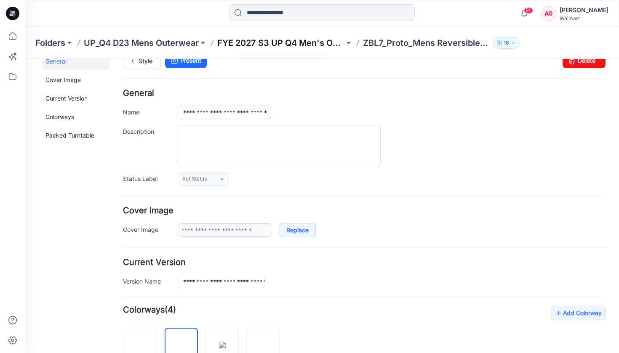
click at [290, 40] on p "FYE 2027 S3 UP Q4 Men's Outerwear" at bounding box center [280, 43] width 127 height 12
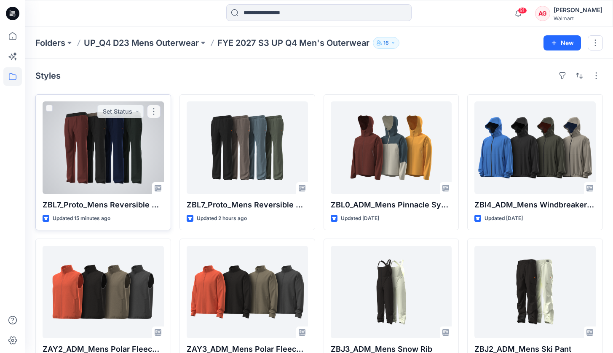
click at [106, 142] on div at bounding box center [103, 148] width 121 height 93
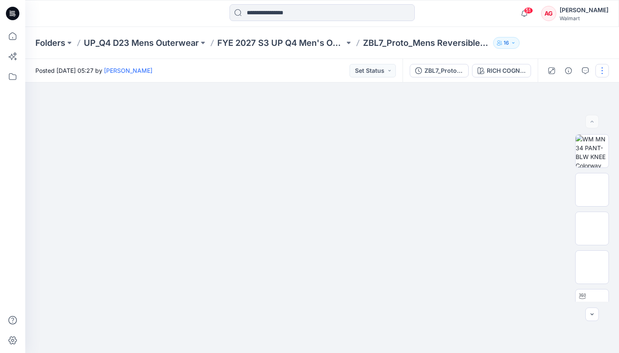
click at [607, 74] on button "button" at bounding box center [602, 70] width 13 height 13
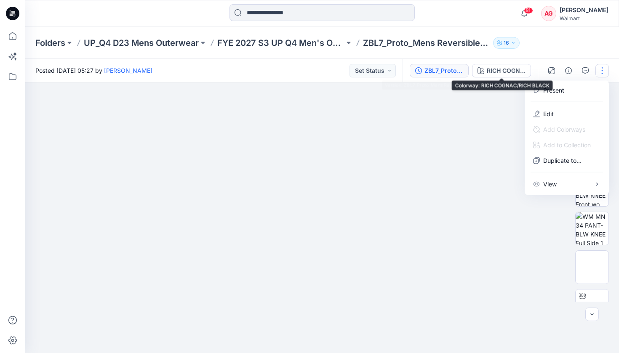
click at [444, 71] on div "ZBL7_Proto_Mens Reversible Pant_Side B" at bounding box center [444, 70] width 39 height 9
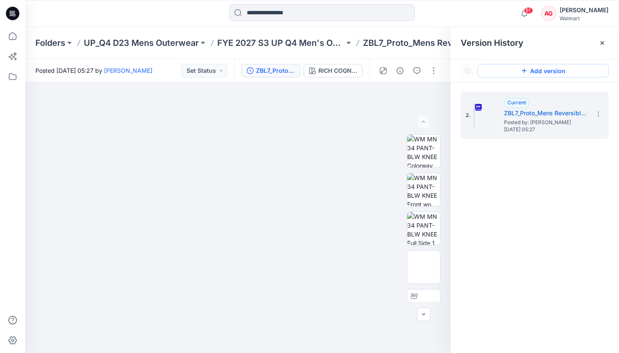
click at [537, 69] on button "Add version" at bounding box center [543, 70] width 131 height 13
click at [600, 118] on icon at bounding box center [598, 114] width 7 height 7
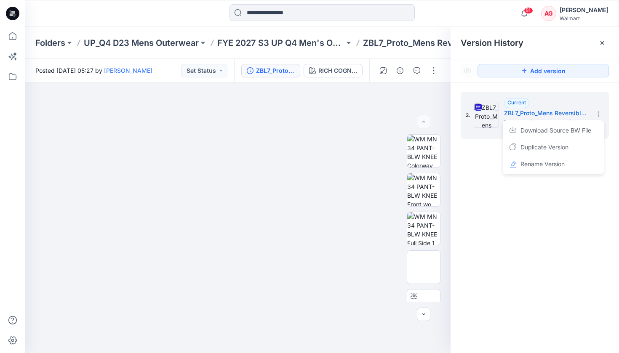
click at [567, 246] on div "2. Current ZBL7_Proto_Mens Reversible Pant_Side B Posted by: Andrew Gelber Thur…" at bounding box center [535, 224] width 168 height 283
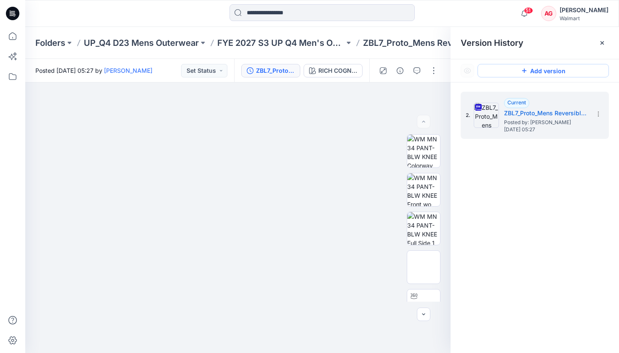
click at [547, 70] on button "Add version" at bounding box center [543, 70] width 131 height 13
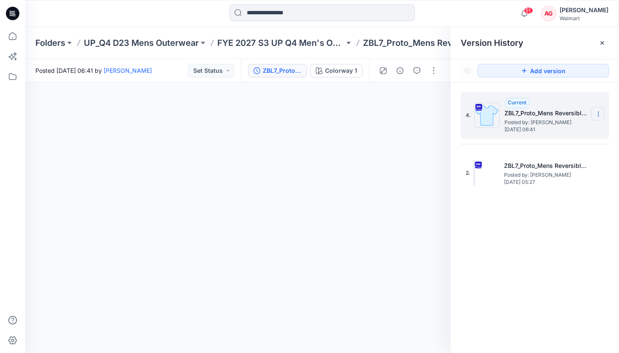
click at [602, 112] on section at bounding box center [597, 113] width 13 height 13
click at [495, 116] on img at bounding box center [486, 115] width 25 height 25
click at [382, 53] on div "Folders UP_Q4 D23 Mens Outerwear FYE 2027 S3 UP Q4 Men's Outerwear ZBL7_Proto_M…" at bounding box center [322, 43] width 594 height 32
click at [601, 41] on icon at bounding box center [602, 43] width 7 height 7
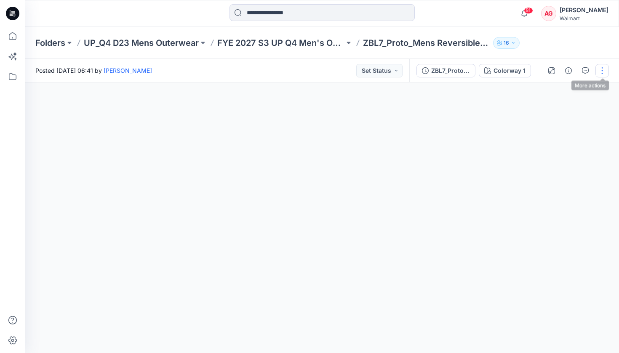
click at [599, 70] on button "button" at bounding box center [602, 70] width 13 height 13
click at [572, 115] on button "Edit" at bounding box center [566, 114] width 77 height 16
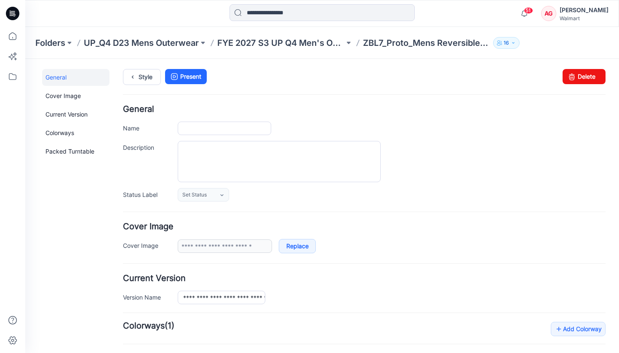
type input "**********"
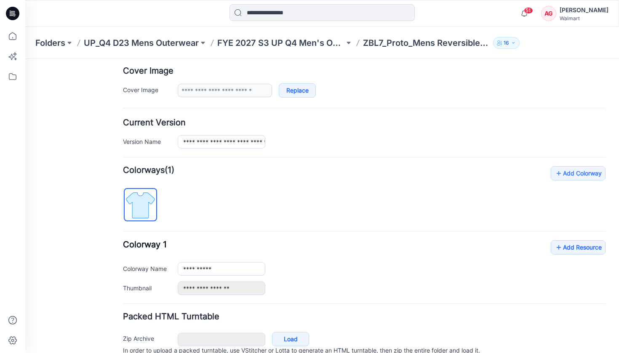
scroll to position [194, 0]
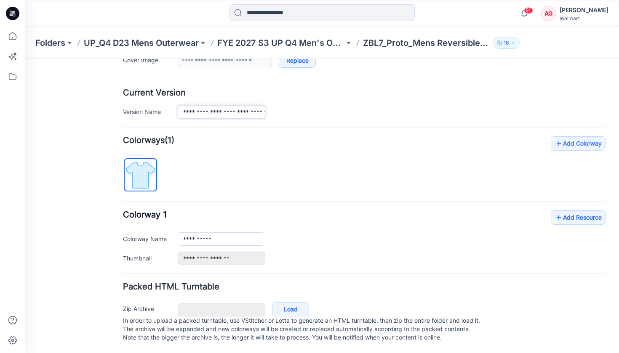
click at [239, 105] on input "**********" at bounding box center [222, 111] width 88 height 13
click at [381, 136] on h4 "Add Colorway Colorways (1)" at bounding box center [364, 140] width 483 height 8
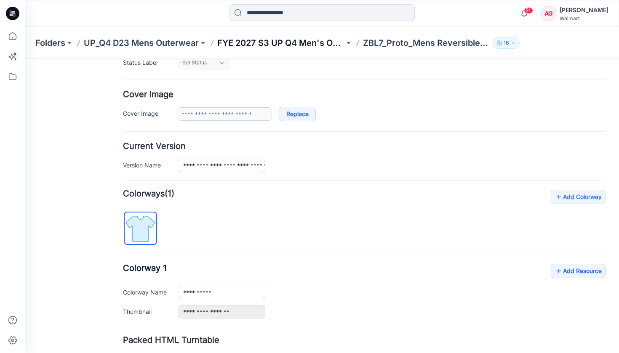
click at [308, 44] on p "FYE 2027 S3 UP Q4 Men's Outerwear" at bounding box center [280, 43] width 127 height 12
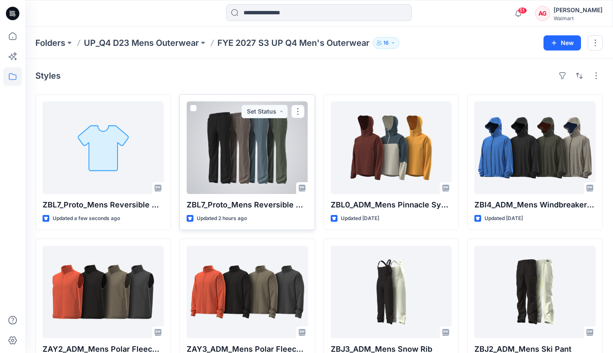
click at [280, 145] on div at bounding box center [247, 148] width 121 height 93
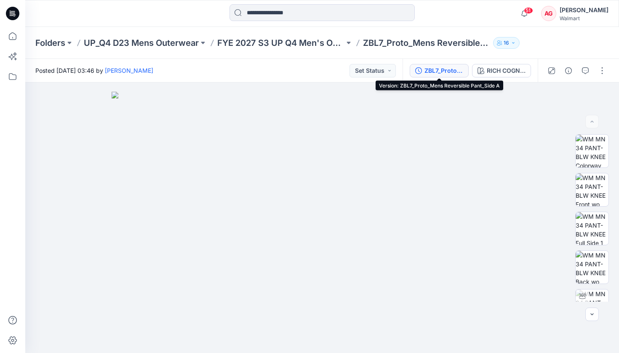
click at [453, 70] on div "ZBL7_Proto_Mens Reversible Pant_Side A" at bounding box center [444, 70] width 39 height 9
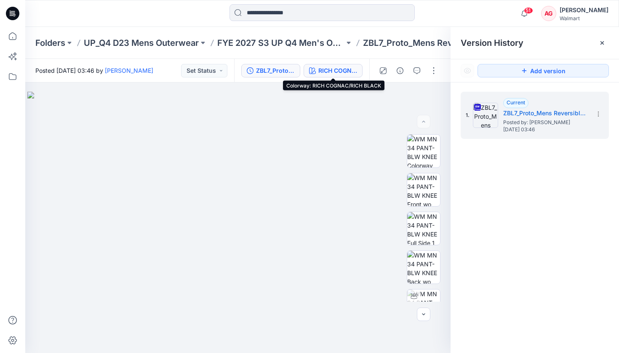
click at [340, 69] on div "RICH COGNAC/RICH BLACK" at bounding box center [337, 70] width 39 height 9
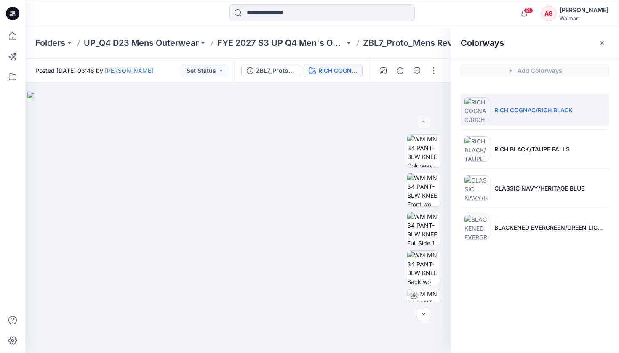
click at [394, 56] on div "Folders UP_Q4 D23 Mens Outerwear FYE 2027 S3 UP Q4 Men's Outerwear ZBL7_Proto_M…" at bounding box center [322, 43] width 594 height 32
click at [603, 40] on icon "button" at bounding box center [602, 43] width 7 height 7
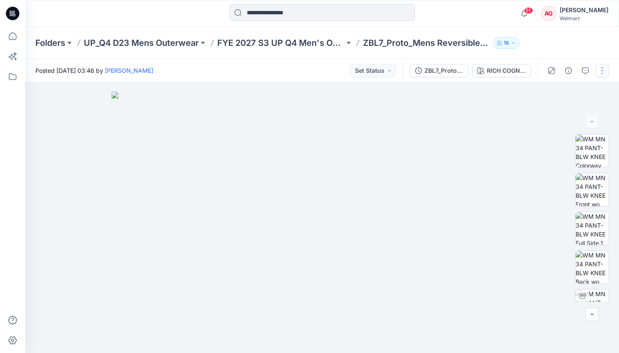
click at [603, 67] on button "button" at bounding box center [602, 70] width 13 height 13
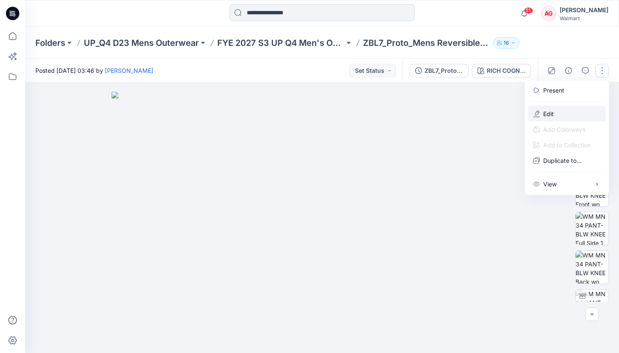
click at [568, 107] on button "Edit" at bounding box center [566, 114] width 77 height 16
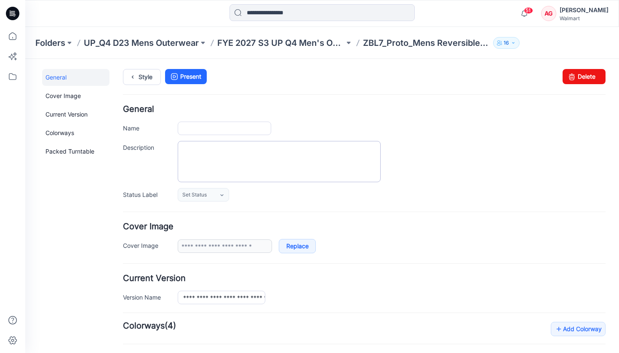
type input "**********"
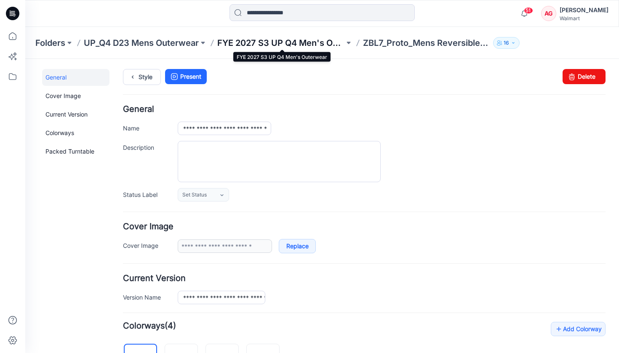
click at [289, 45] on p "FYE 2027 S3 UP Q4 Men's Outerwear" at bounding box center [280, 43] width 127 height 12
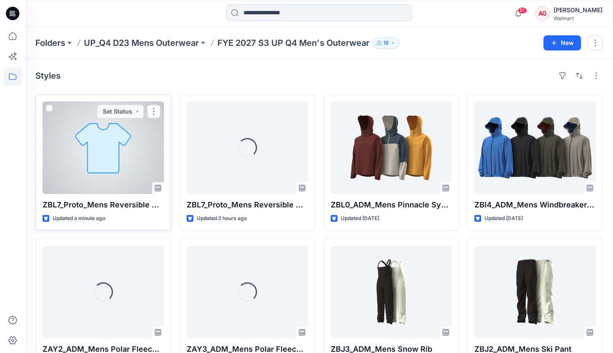
click at [82, 137] on div at bounding box center [103, 148] width 121 height 93
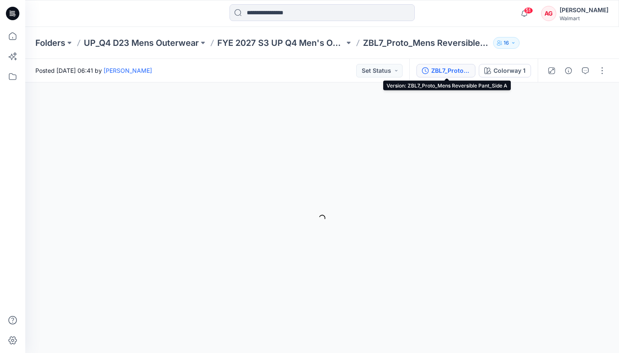
click at [457, 69] on div "ZBL7_Proto_Mens Reversible Pant_Side A" at bounding box center [450, 70] width 39 height 9
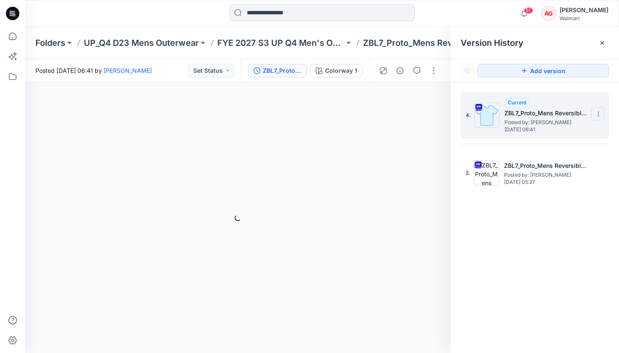
click at [596, 112] on icon at bounding box center [598, 114] width 7 height 7
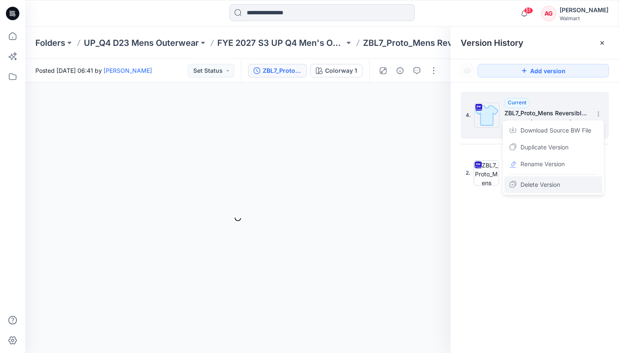
click at [556, 178] on div "Delete Version" at bounding box center [554, 184] width 98 height 17
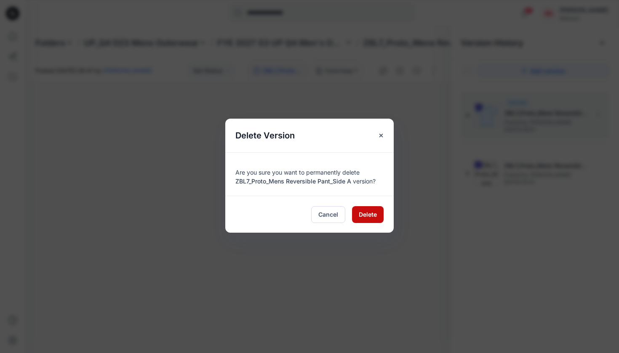
click at [374, 212] on span "Delete" at bounding box center [368, 214] width 18 height 9
click at [374, 216] on span "Delete" at bounding box center [368, 214] width 18 height 9
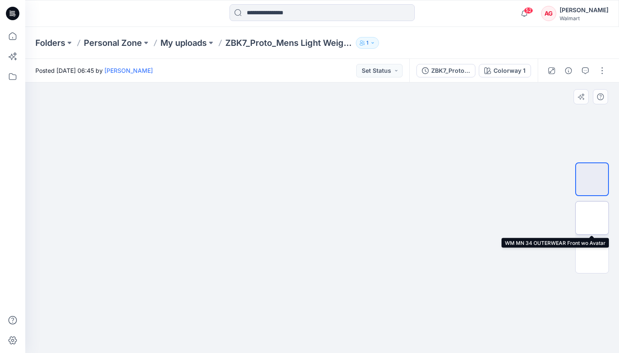
click at [592, 218] on img at bounding box center [592, 218] width 0 height 0
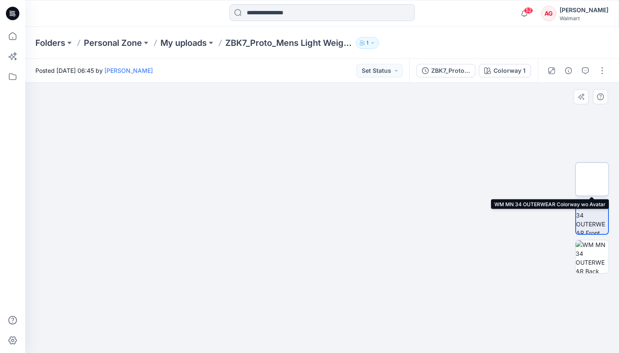
click at [592, 179] on img at bounding box center [592, 179] width 0 height 0
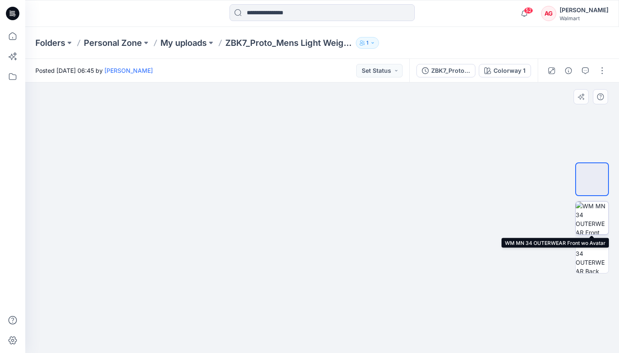
click at [600, 210] on img at bounding box center [592, 218] width 33 height 33
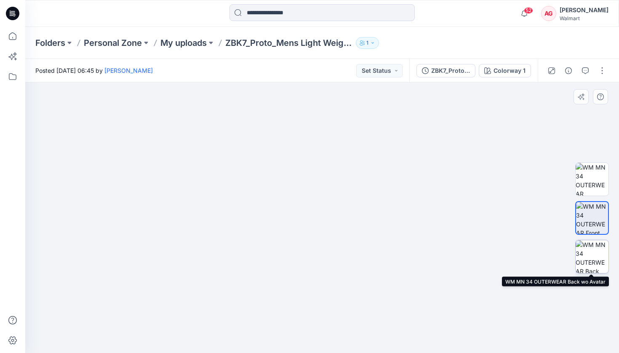
click at [594, 251] on img at bounding box center [592, 257] width 33 height 33
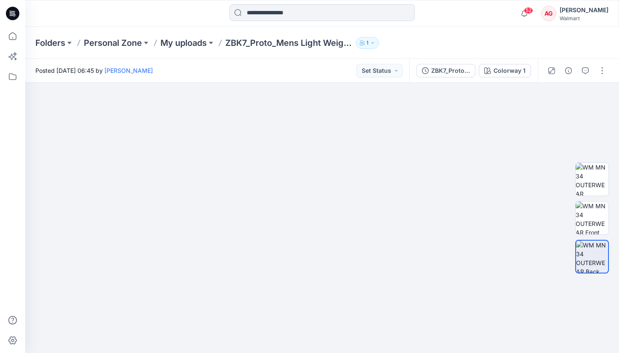
click at [16, 14] on icon at bounding box center [12, 13] width 13 height 13
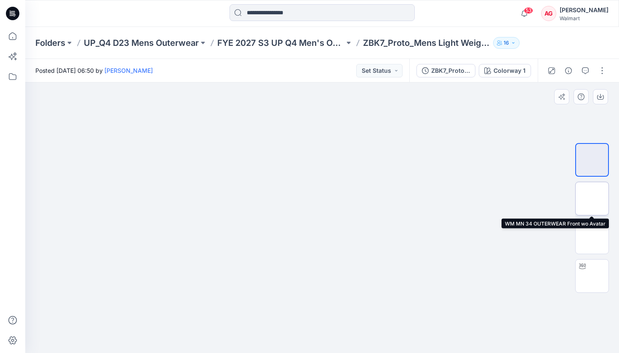
click at [592, 199] on img at bounding box center [592, 199] width 0 height 0
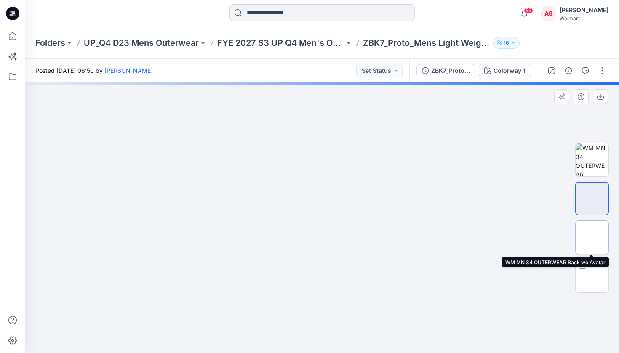
click at [592, 238] on img at bounding box center [592, 238] width 0 height 0
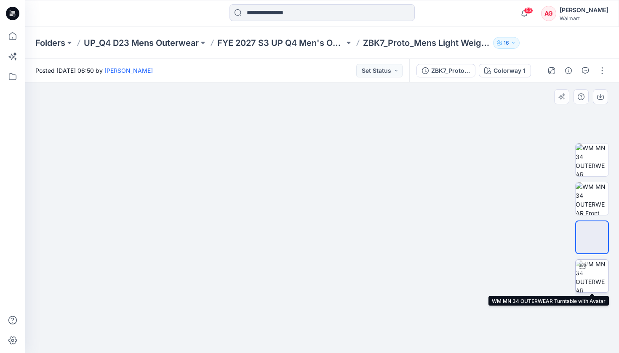
click at [598, 276] on img at bounding box center [592, 276] width 33 height 33
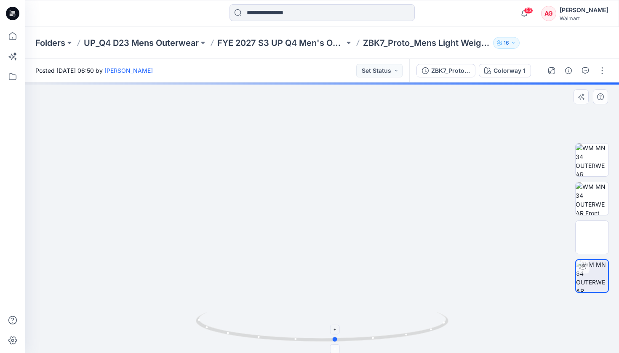
drag, startPoint x: 443, startPoint y: 323, endPoint x: 203, endPoint y: 326, distance: 239.3
click at [203, 326] on icon at bounding box center [323, 329] width 255 height 32
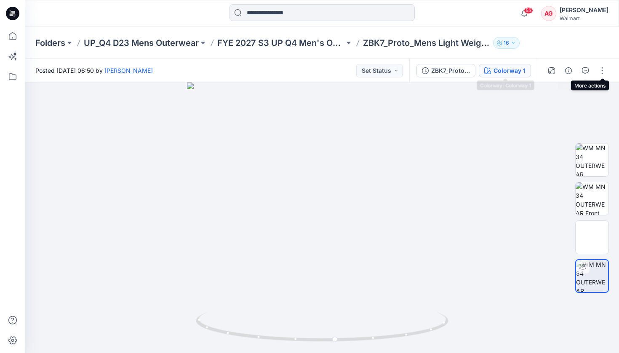
click at [489, 69] on icon "button" at bounding box center [487, 70] width 7 height 7
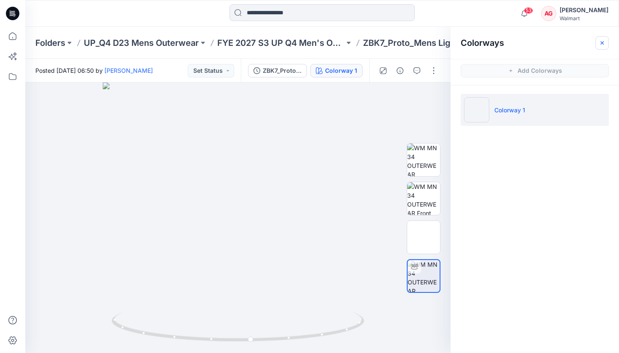
click at [604, 43] on icon "button" at bounding box center [602, 43] width 7 height 7
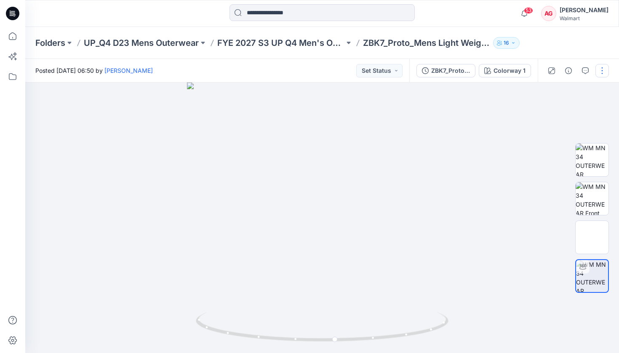
click at [601, 69] on button "button" at bounding box center [602, 70] width 13 height 13
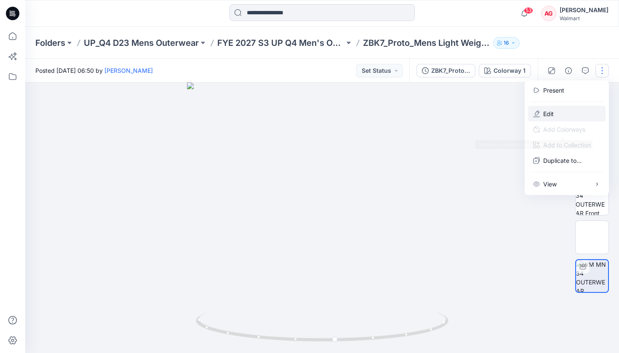
click at [561, 115] on button "Edit" at bounding box center [566, 114] width 77 height 16
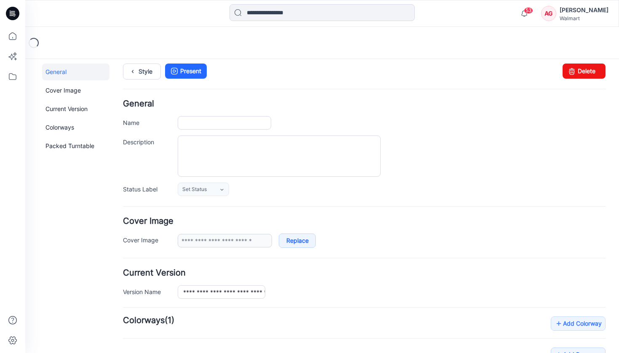
scroll to position [151, 0]
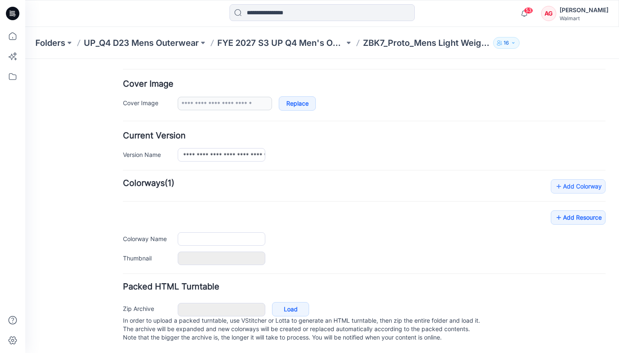
type input "**********"
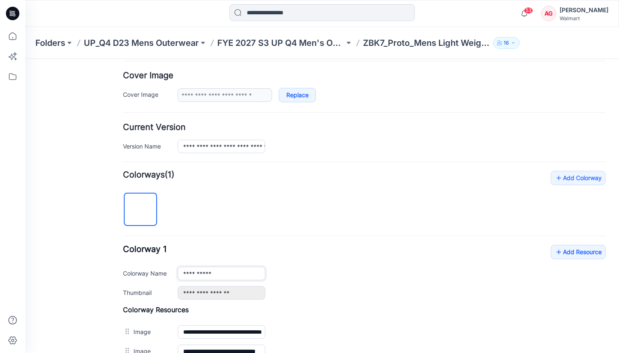
drag, startPoint x: 222, startPoint y: 270, endPoint x: 171, endPoint y: 272, distance: 51.0
click at [171, 272] on div "**********" at bounding box center [364, 273] width 483 height 13
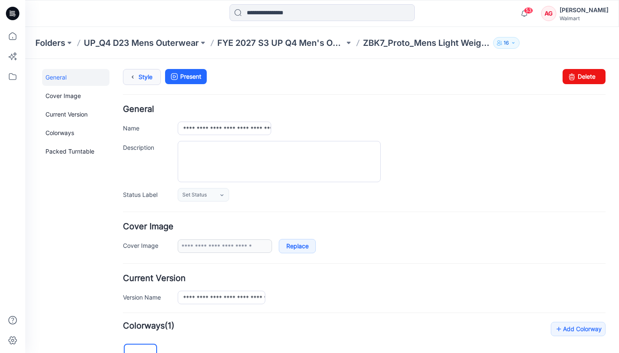
type input "*********"
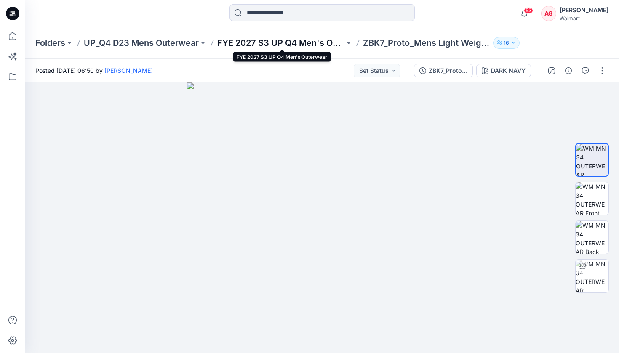
click at [322, 41] on p "FYE 2027 S3 UP Q4 Men's Outerwear" at bounding box center [280, 43] width 127 height 12
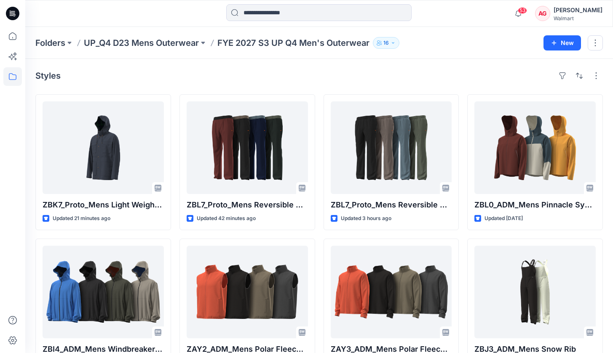
click at [11, 10] on icon at bounding box center [12, 13] width 13 height 13
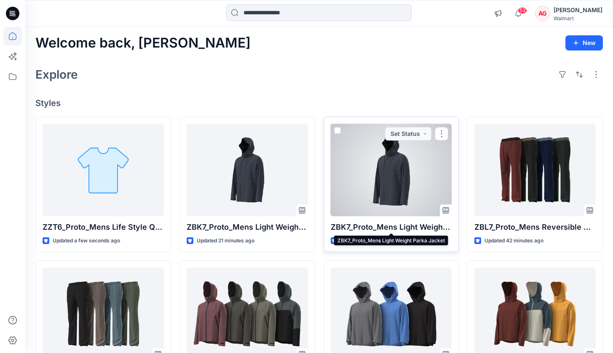
scroll to position [3, 0]
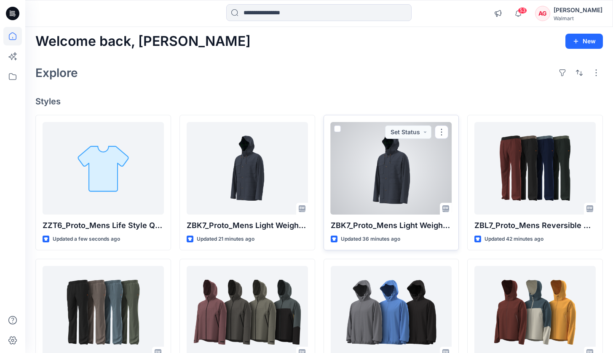
click at [402, 171] on div at bounding box center [391, 168] width 121 height 93
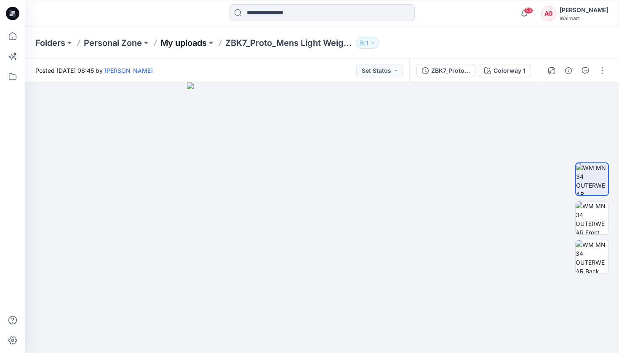
click at [186, 43] on p "My uploads" at bounding box center [183, 43] width 46 height 12
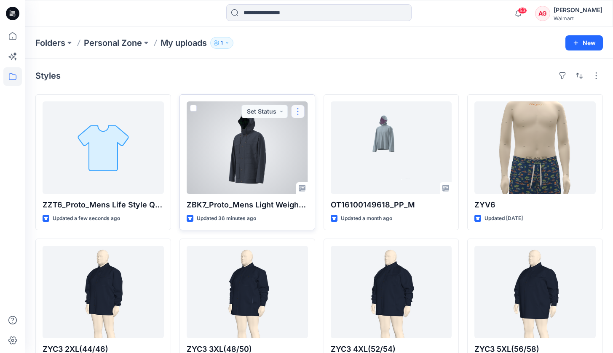
click at [301, 114] on button "button" at bounding box center [297, 111] width 13 height 13
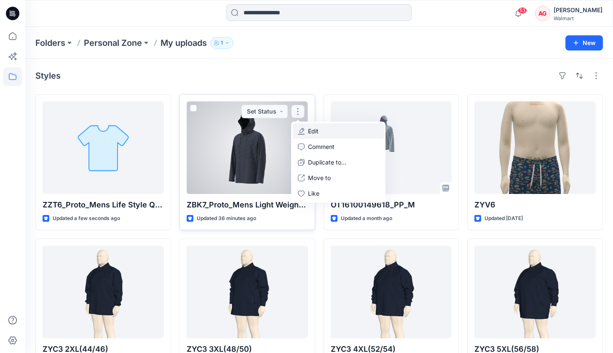
click at [322, 139] on button "Edit" at bounding box center [338, 131] width 91 height 16
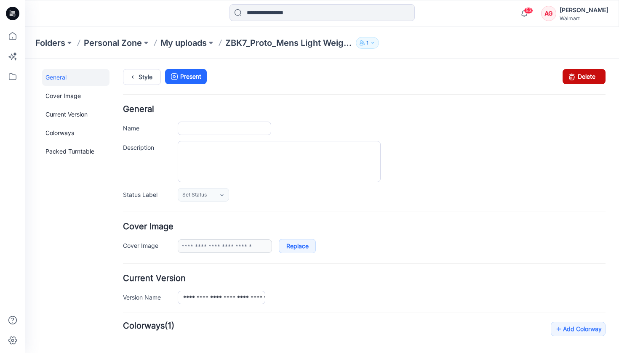
type input "**********"
click at [582, 74] on link "Delete" at bounding box center [584, 76] width 43 height 15
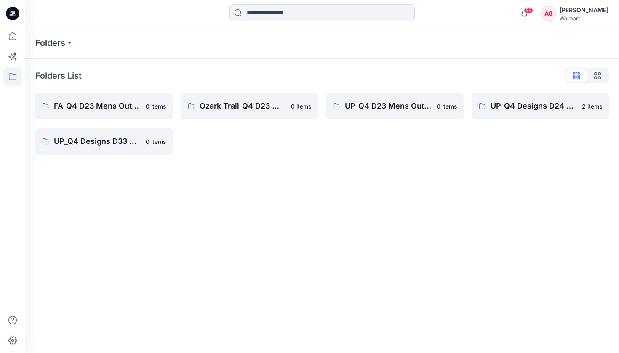
drag, startPoint x: 13, startPoint y: 10, endPoint x: 15, endPoint y: 14, distance: 5.1
click at [13, 10] on icon at bounding box center [12, 13] width 13 height 13
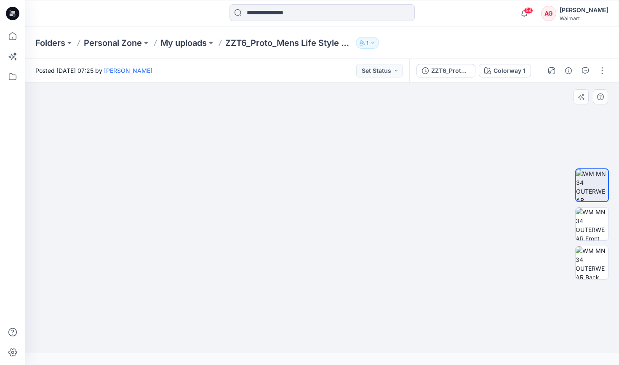
drag, startPoint x: 323, startPoint y: 169, endPoint x: 324, endPoint y: 192, distance: 23.2
click at [324, 192] on img at bounding box center [322, 207] width 421 height 294
click at [585, 219] on img at bounding box center [592, 224] width 33 height 33
drag, startPoint x: 334, startPoint y: 146, endPoint x: 337, endPoint y: 209, distance: 63.7
click at [338, 211] on img at bounding box center [323, 224] width 362 height 283
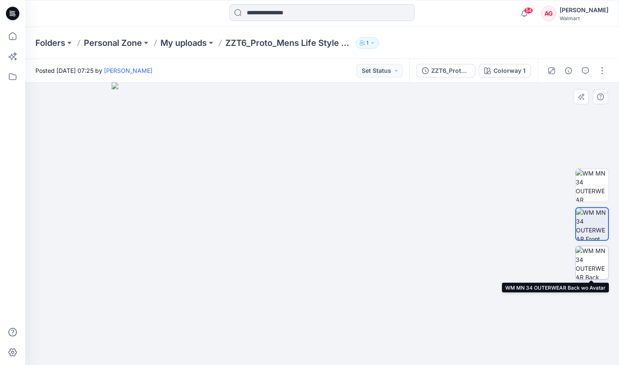
click at [604, 256] on img at bounding box center [592, 262] width 33 height 33
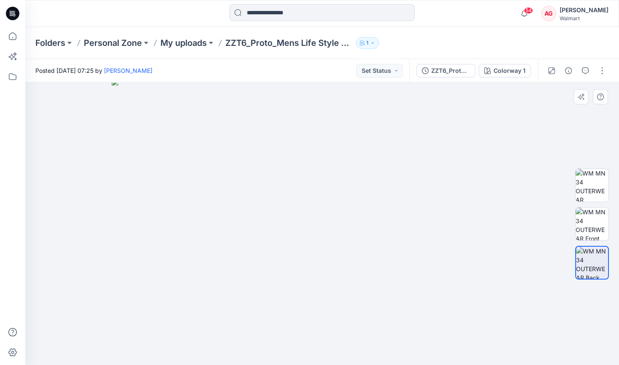
drag, startPoint x: 336, startPoint y: 196, endPoint x: 411, endPoint y: 204, distance: 75.0
click at [337, 221] on img at bounding box center [322, 222] width 421 height 287
click at [591, 222] on img at bounding box center [592, 224] width 33 height 33
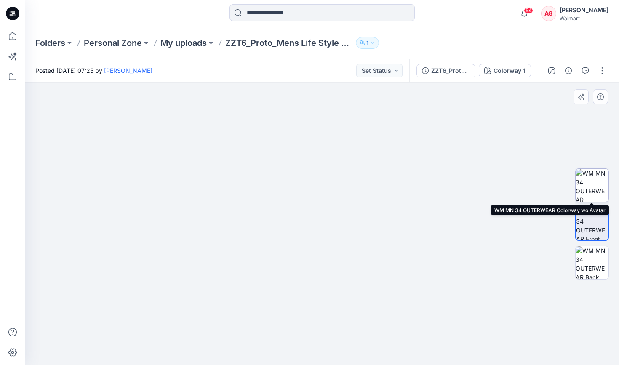
click at [590, 183] on img at bounding box center [592, 185] width 33 height 33
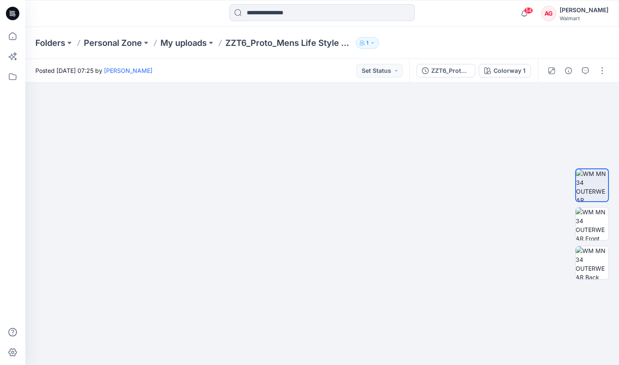
click at [10, 15] on icon at bounding box center [12, 13] width 13 height 13
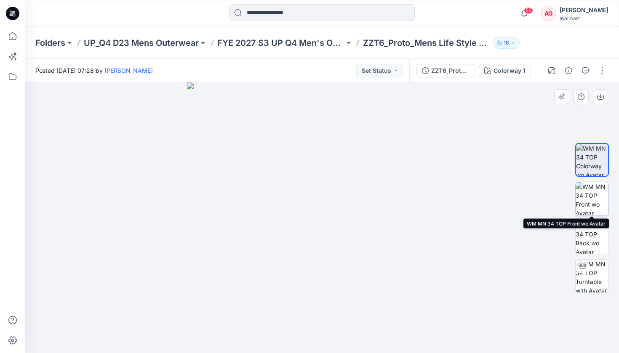
click at [584, 195] on img at bounding box center [592, 198] width 33 height 33
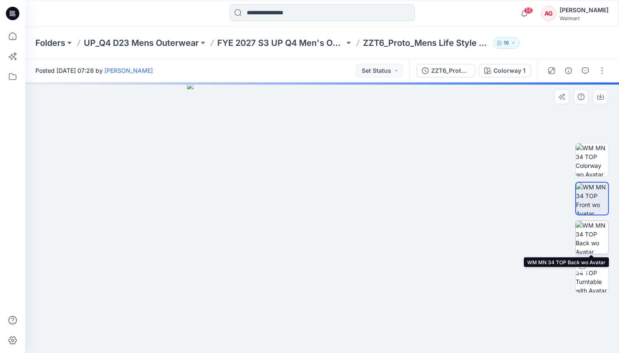
click at [593, 241] on img at bounding box center [592, 237] width 33 height 33
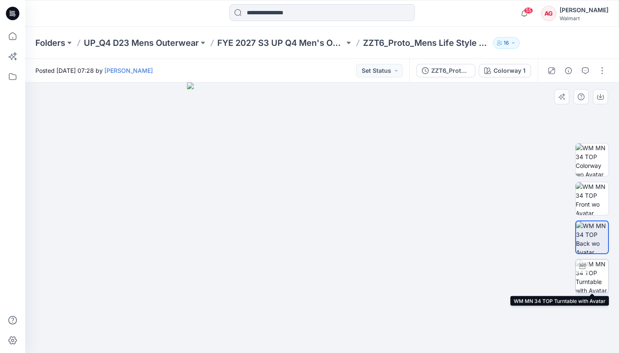
click at [596, 278] on img at bounding box center [592, 276] width 33 height 33
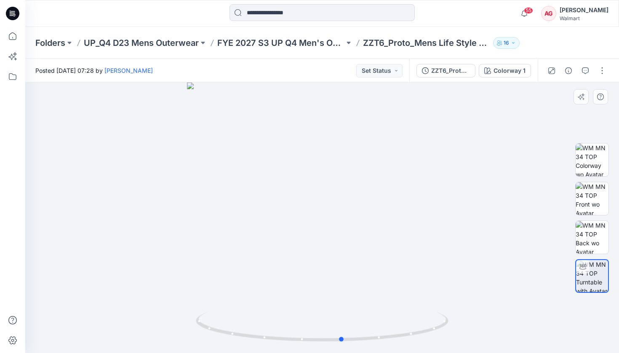
drag, startPoint x: 445, startPoint y: 327, endPoint x: 212, endPoint y: 345, distance: 233.1
click at [212, 345] on div at bounding box center [322, 218] width 594 height 271
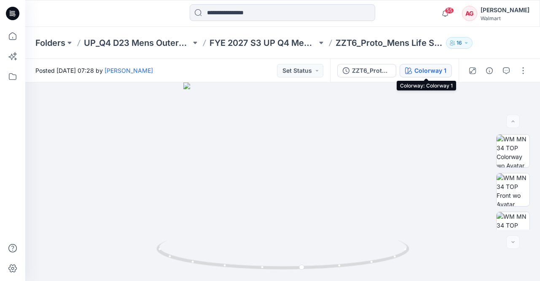
click at [420, 68] on div "Colorway 1" at bounding box center [430, 70] width 32 height 9
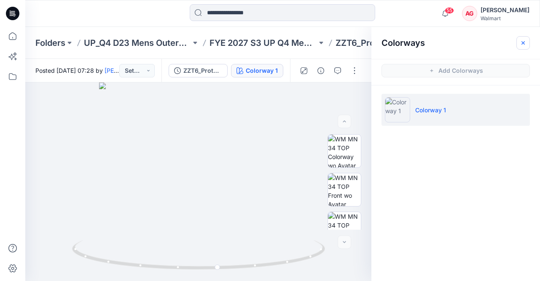
click at [526, 43] on button "button" at bounding box center [522, 42] width 13 height 13
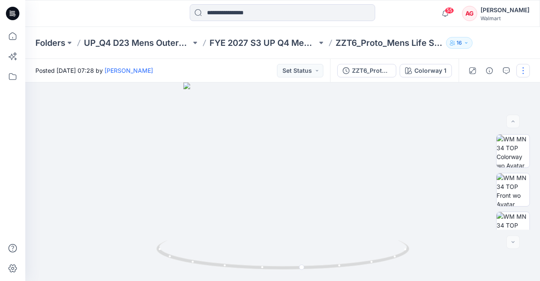
click at [520, 70] on button "button" at bounding box center [522, 70] width 13 height 13
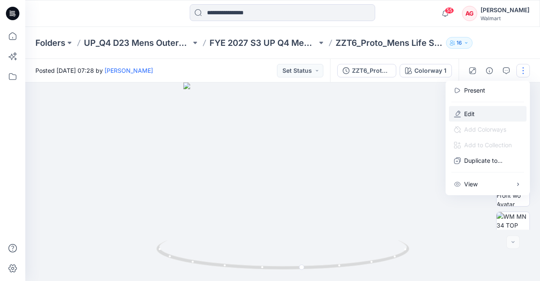
click at [489, 114] on button "Edit" at bounding box center [487, 114] width 77 height 16
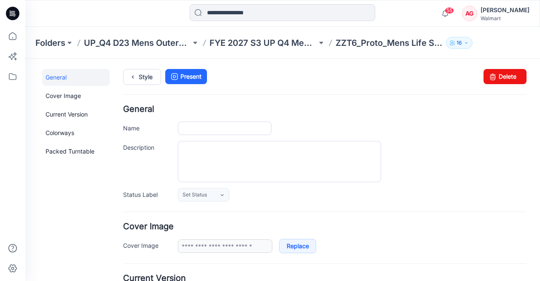
type input "**********"
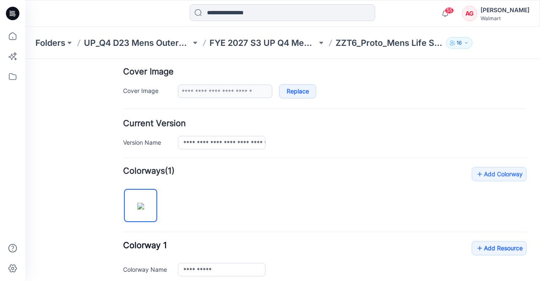
scroll to position [198, 0]
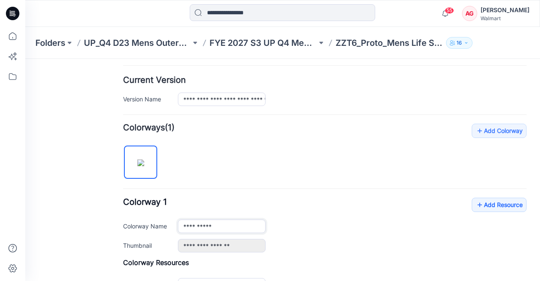
click at [213, 225] on input "**********" at bounding box center [222, 226] width 88 height 13
type input "*"
type input "**********"
click at [308, 177] on div "**********" at bounding box center [324, 238] width 403 height 229
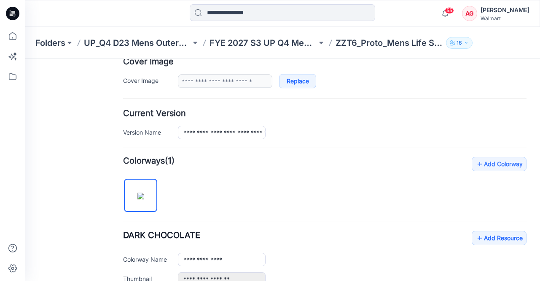
scroll to position [0, 0]
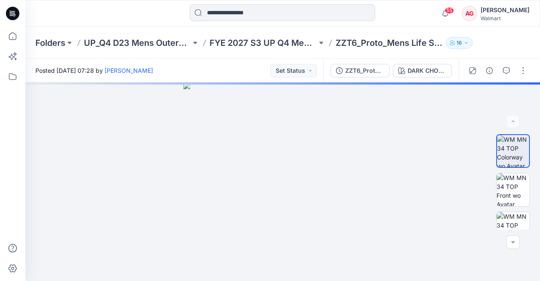
click at [12, 13] on icon at bounding box center [13, 12] width 4 height 0
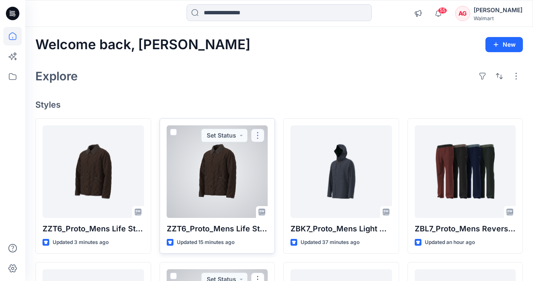
click at [259, 134] on button "button" at bounding box center [257, 135] width 13 height 13
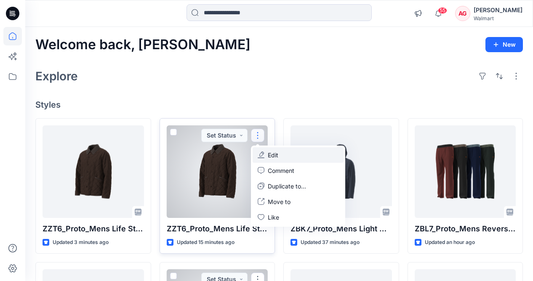
click at [268, 150] on button "Edit" at bounding box center [298, 155] width 91 height 16
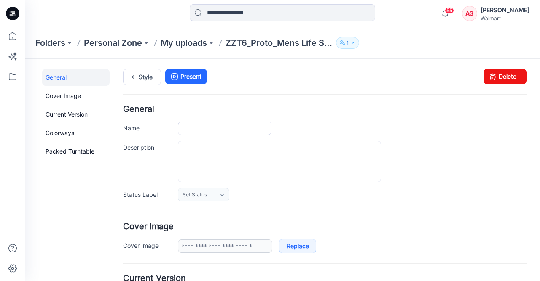
type input "**********"
click at [483, 77] on link "Delete" at bounding box center [504, 76] width 43 height 15
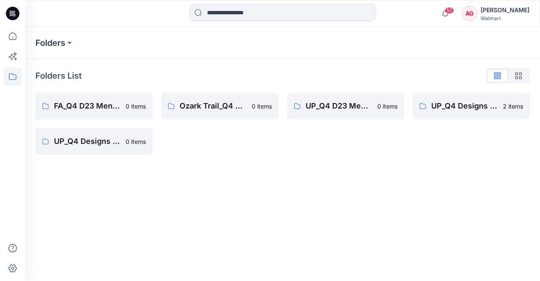
click at [13, 13] on icon at bounding box center [13, 12] width 4 height 0
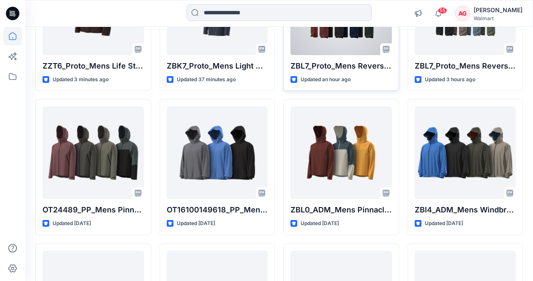
scroll to position [29, 0]
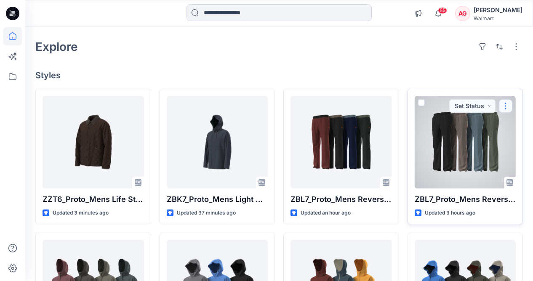
click at [505, 105] on button "button" at bounding box center [505, 105] width 13 height 13
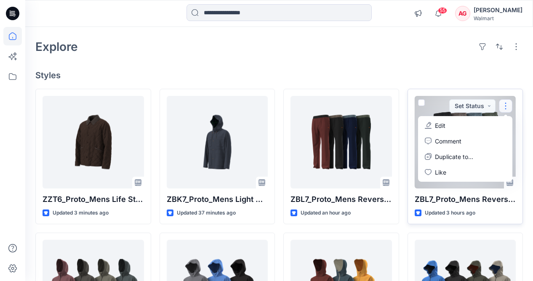
click at [450, 128] on button "Edit" at bounding box center [465, 126] width 91 height 16
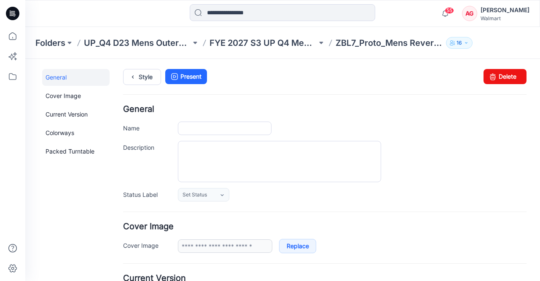
type input "**********"
click at [235, 133] on input "**********" at bounding box center [225, 128] width 94 height 13
click at [241, 126] on input "**********" at bounding box center [225, 128] width 94 height 13
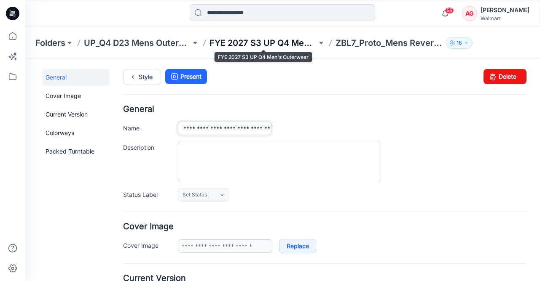
type input "**********"
click at [252, 40] on p "FYE 2027 S3 UP Q4 Men's Outerwear" at bounding box center [262, 43] width 107 height 12
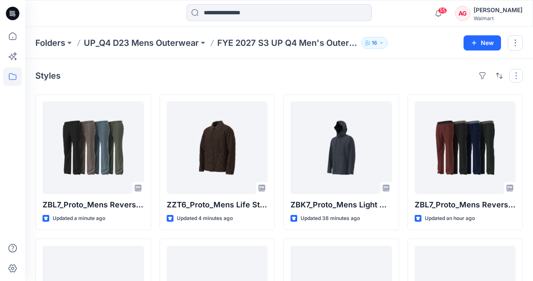
click at [514, 78] on button "button" at bounding box center [516, 75] width 13 height 13
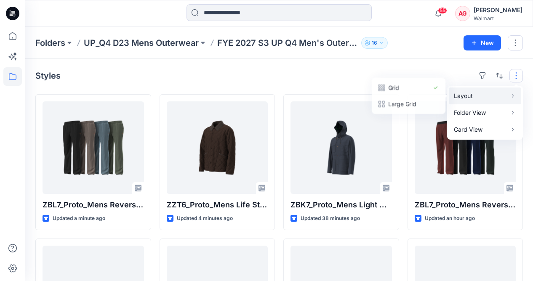
click at [498, 101] on p "Layout" at bounding box center [480, 96] width 53 height 10
click at [417, 108] on p "Large Grid" at bounding box center [408, 104] width 42 height 10
